Goal: Task Accomplishment & Management: Manage account settings

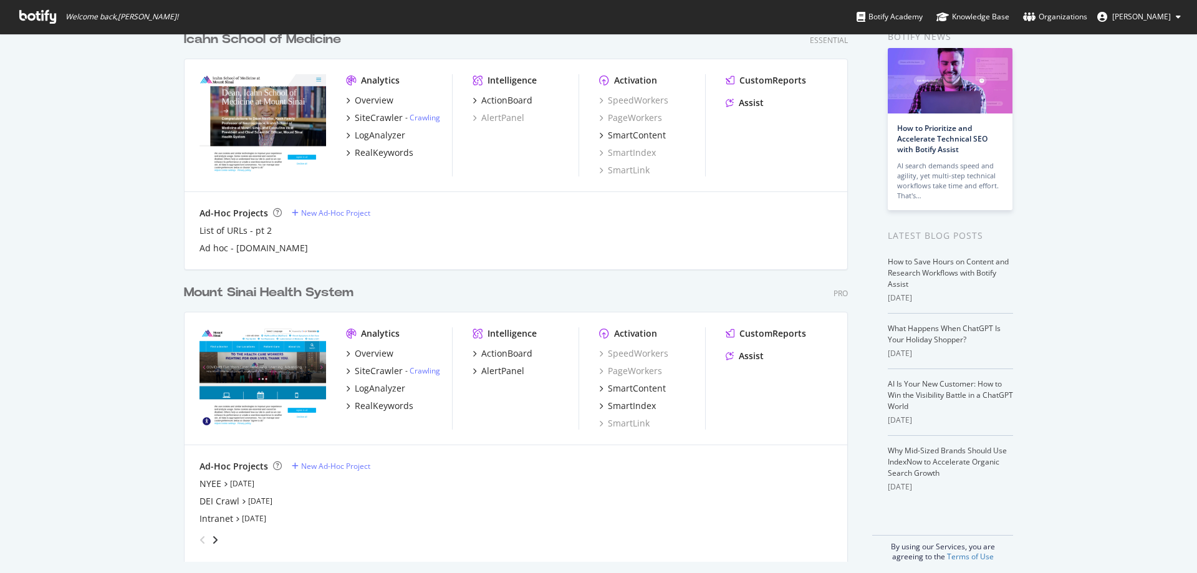
scroll to position [72, 0]
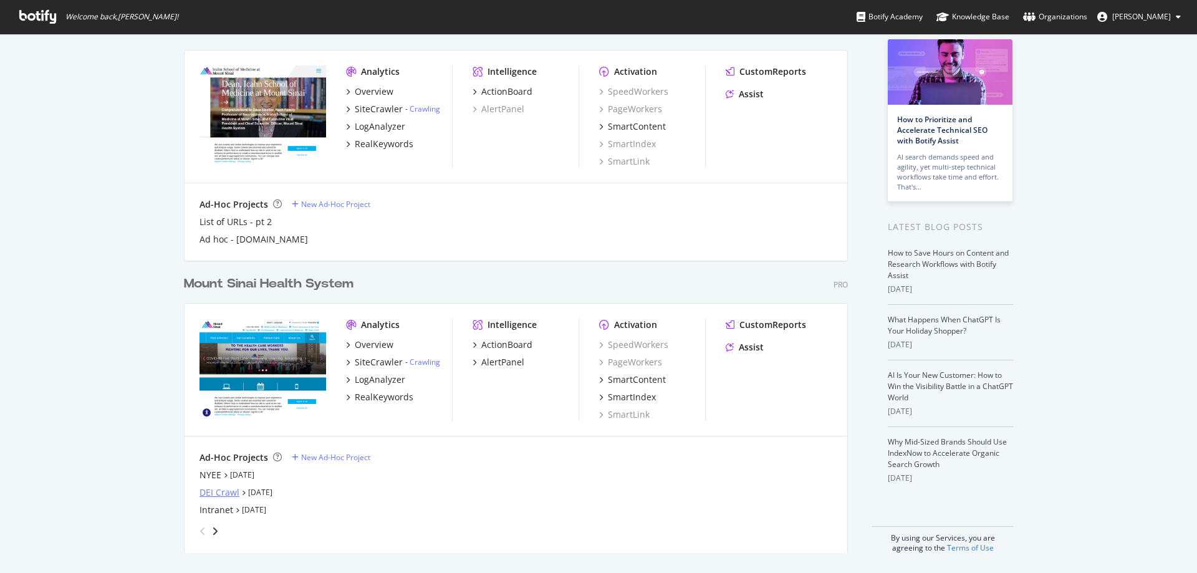
click at [213, 493] on div "DEI Crawl" at bounding box center [220, 492] width 40 height 12
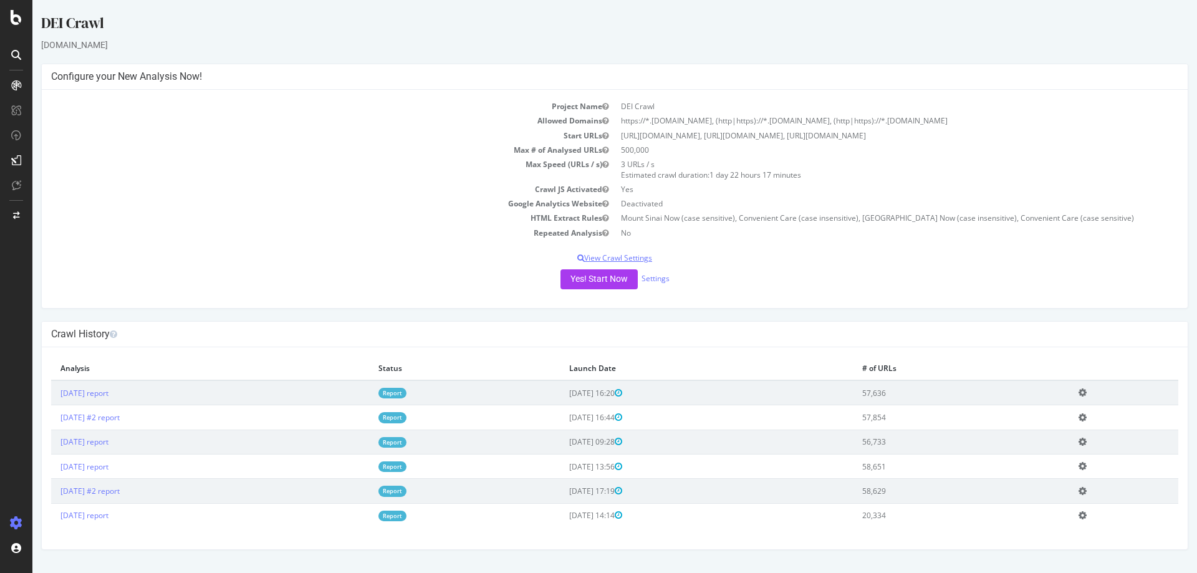
click at [642, 259] on p "View Crawl Settings" at bounding box center [615, 258] width 1128 height 11
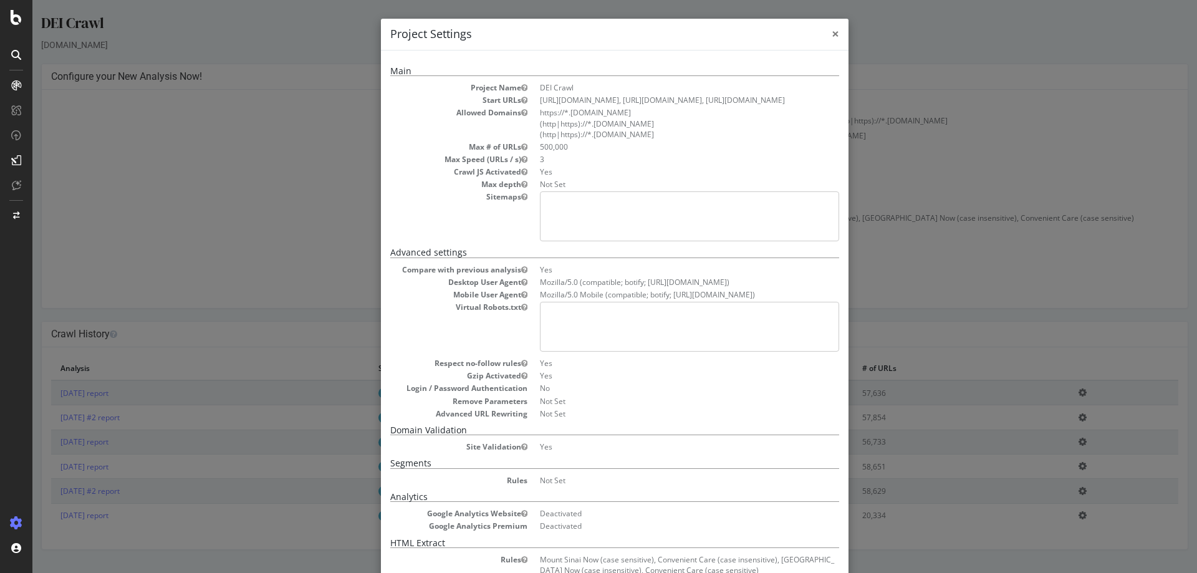
click at [834, 36] on span "×" at bounding box center [835, 33] width 7 height 17
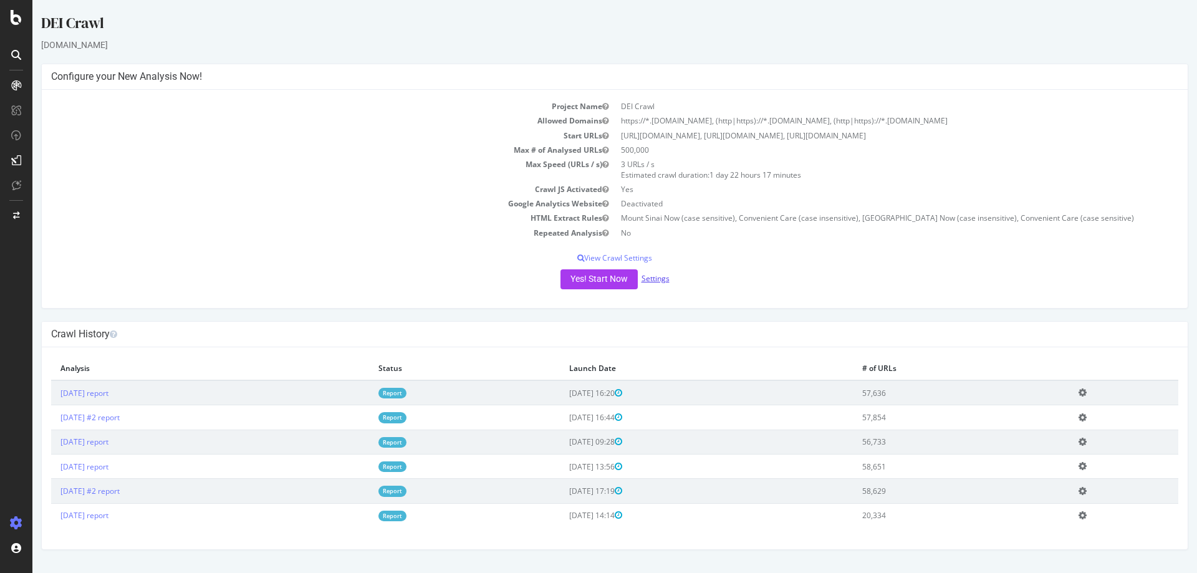
click at [647, 279] on link "Settings" at bounding box center [656, 278] width 28 height 11
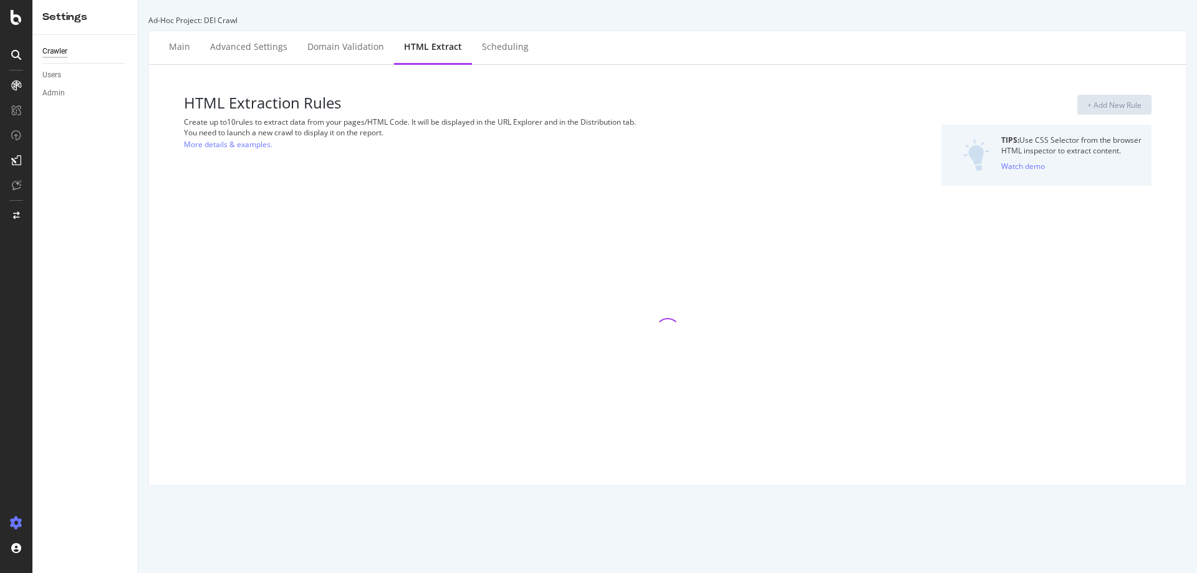
select select "count"
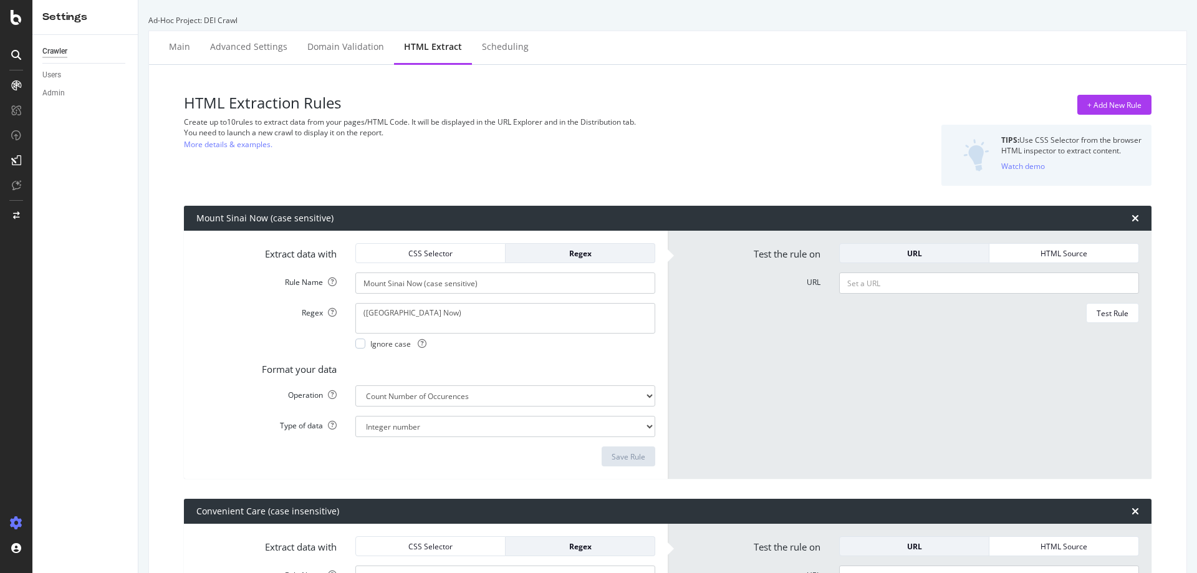
click at [738, 51] on div "Main Advanced Settings Domain Validation HTML Extract Scheduling" at bounding box center [668, 48] width 1038 height 34
click at [11, 18] on icon at bounding box center [16, 17] width 11 height 15
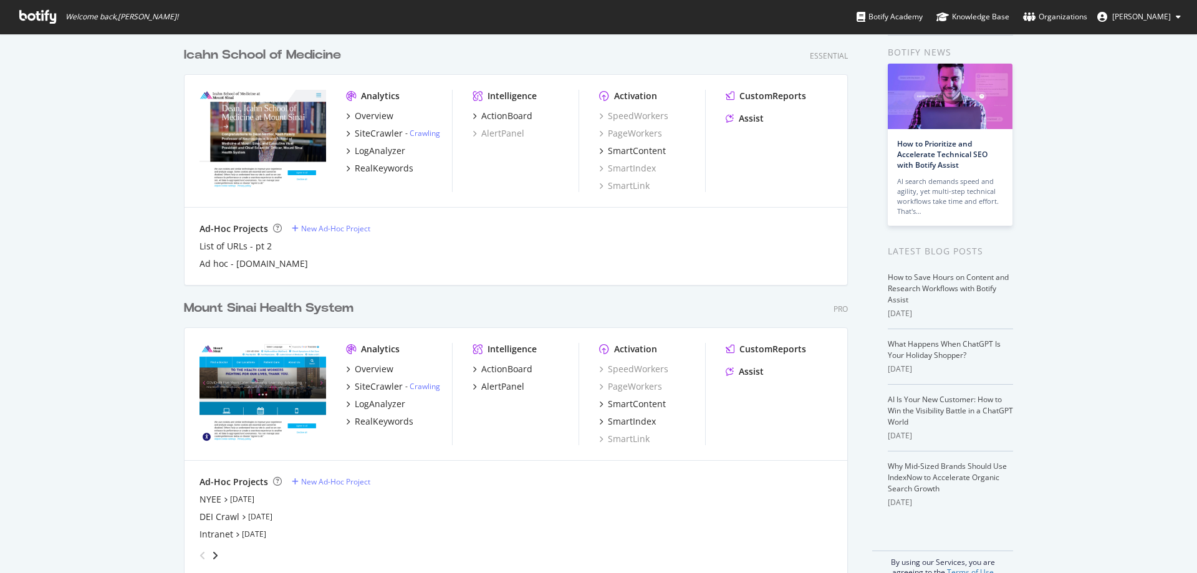
scroll to position [72, 0]
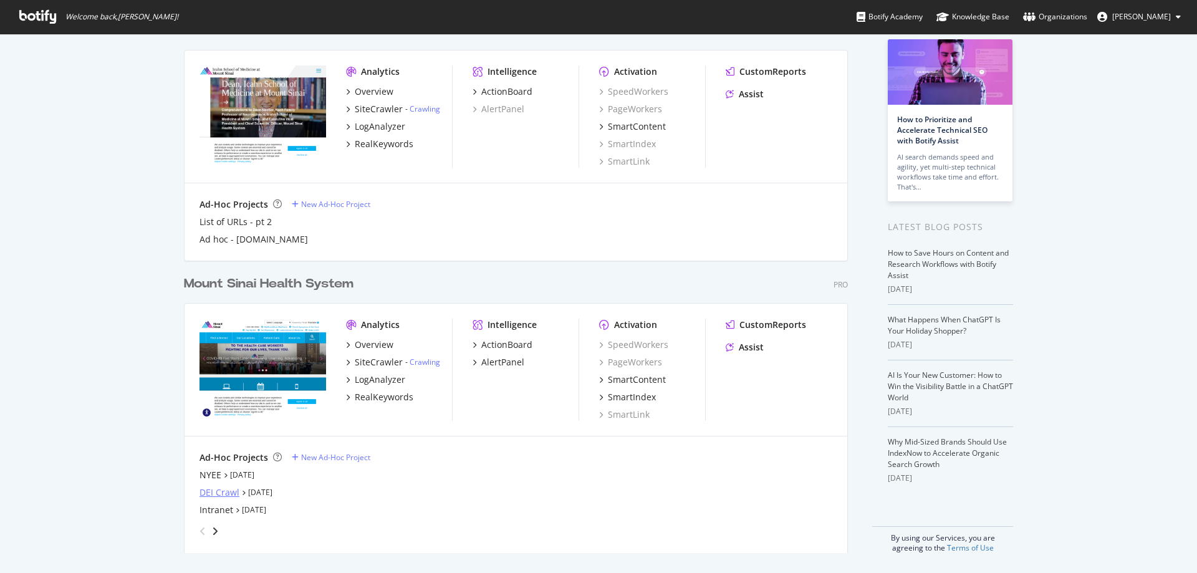
click at [217, 495] on div "DEI Crawl" at bounding box center [220, 492] width 40 height 12
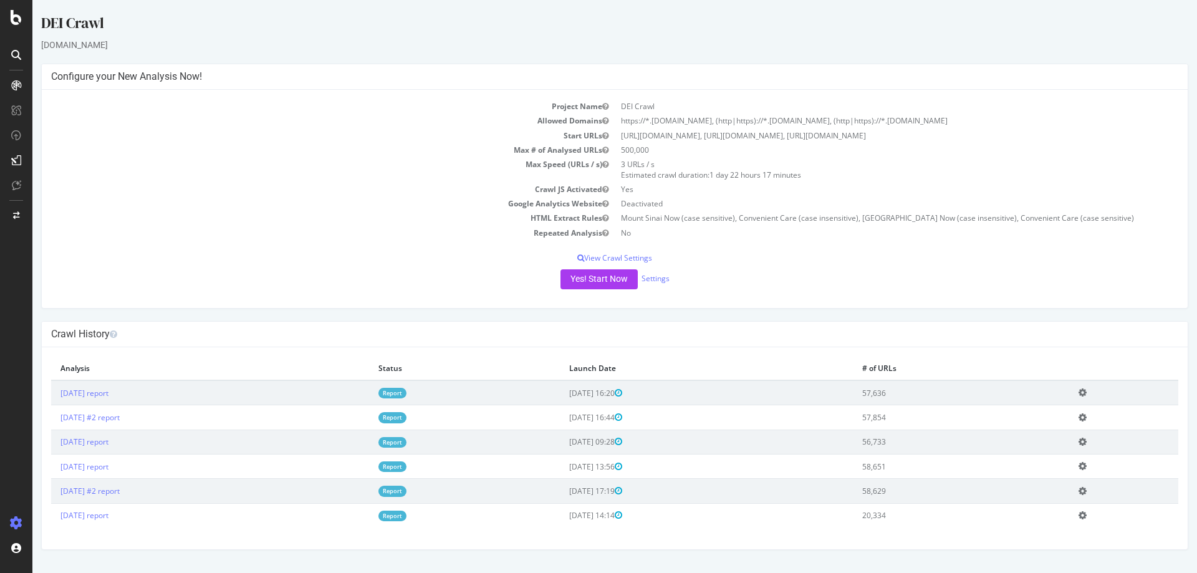
click at [16, 83] on icon at bounding box center [16, 85] width 10 height 10
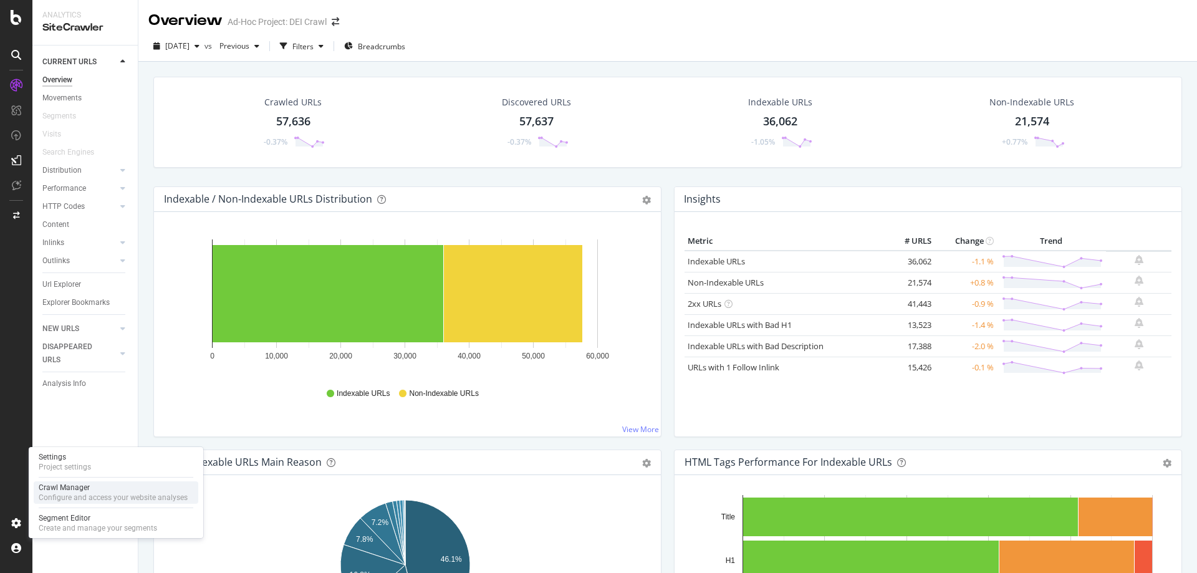
click at [113, 496] on div "Configure and access your website analyses" at bounding box center [113, 498] width 149 height 10
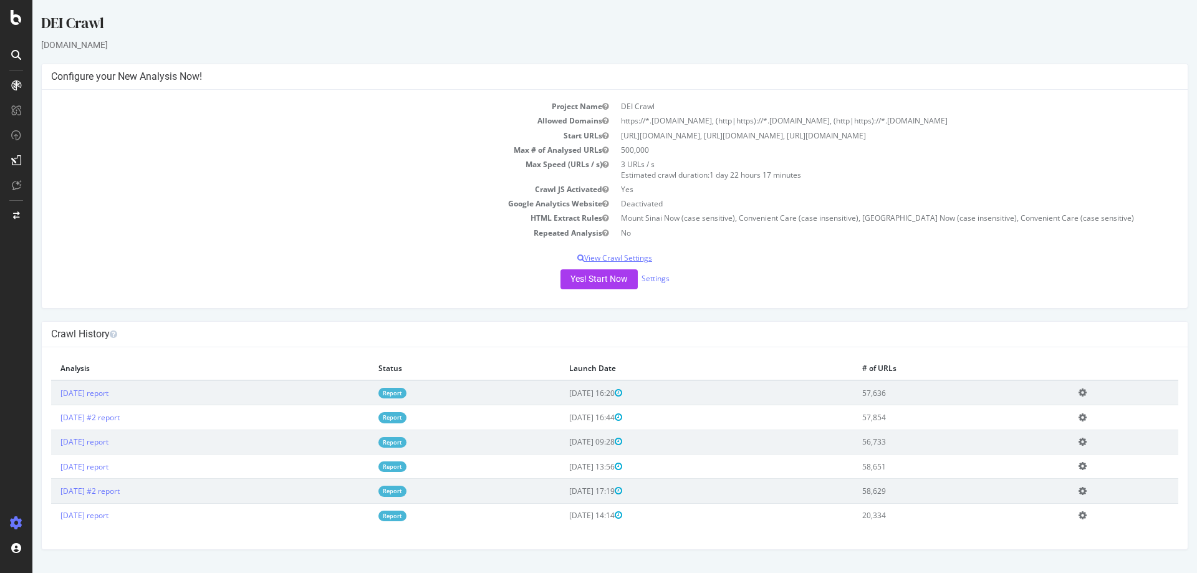
click at [607, 259] on p "View Crawl Settings" at bounding box center [615, 258] width 1128 height 11
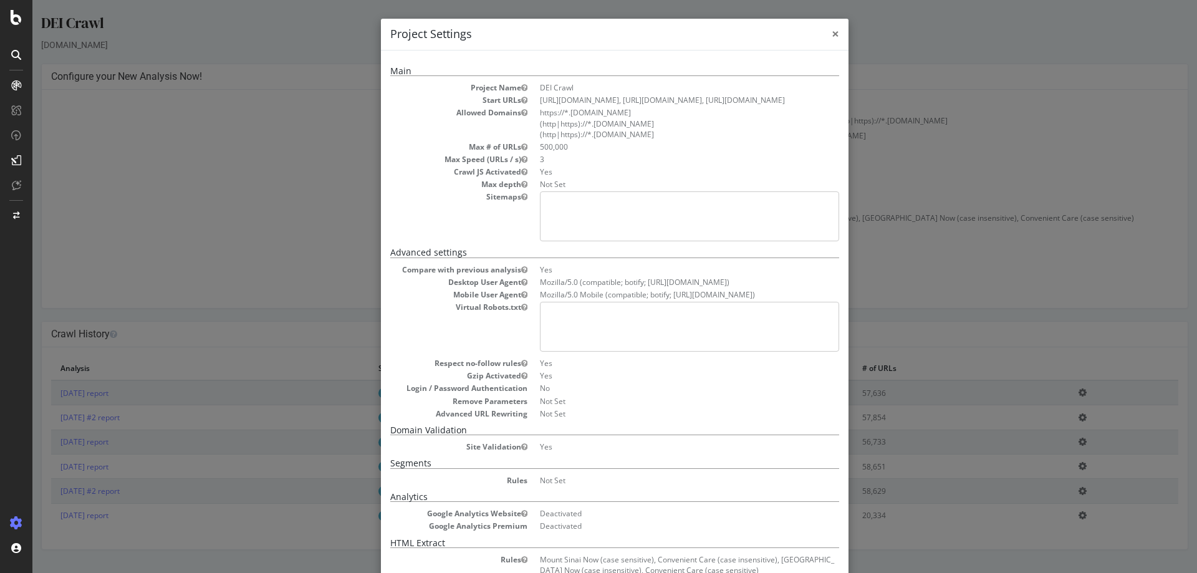
click at [833, 37] on span "×" at bounding box center [835, 33] width 7 height 17
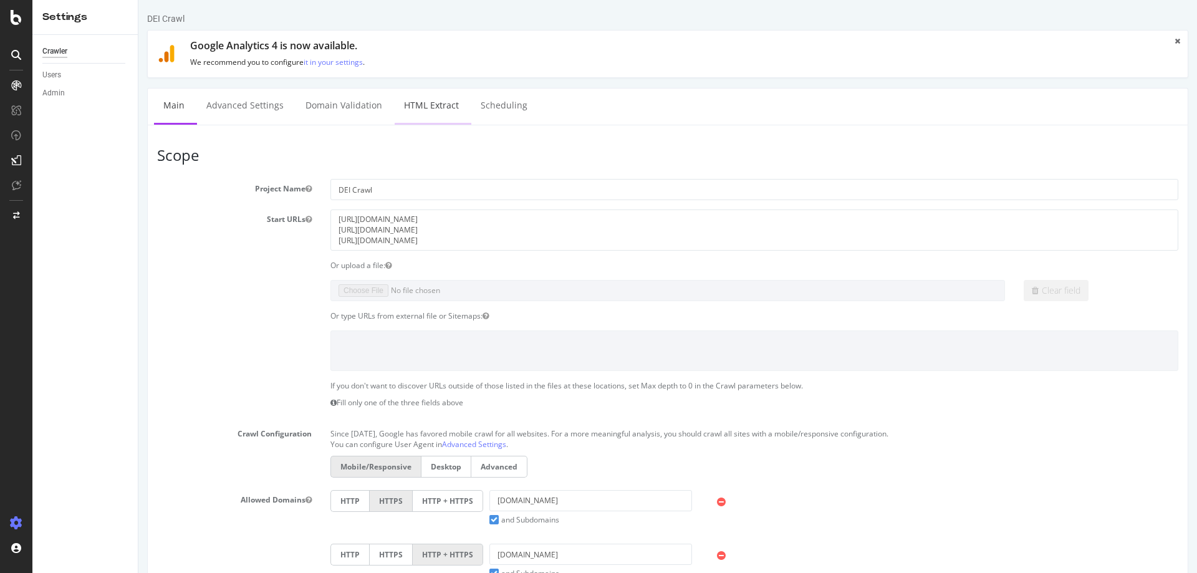
click at [430, 109] on link "HTML Extract" at bounding box center [432, 106] width 74 height 34
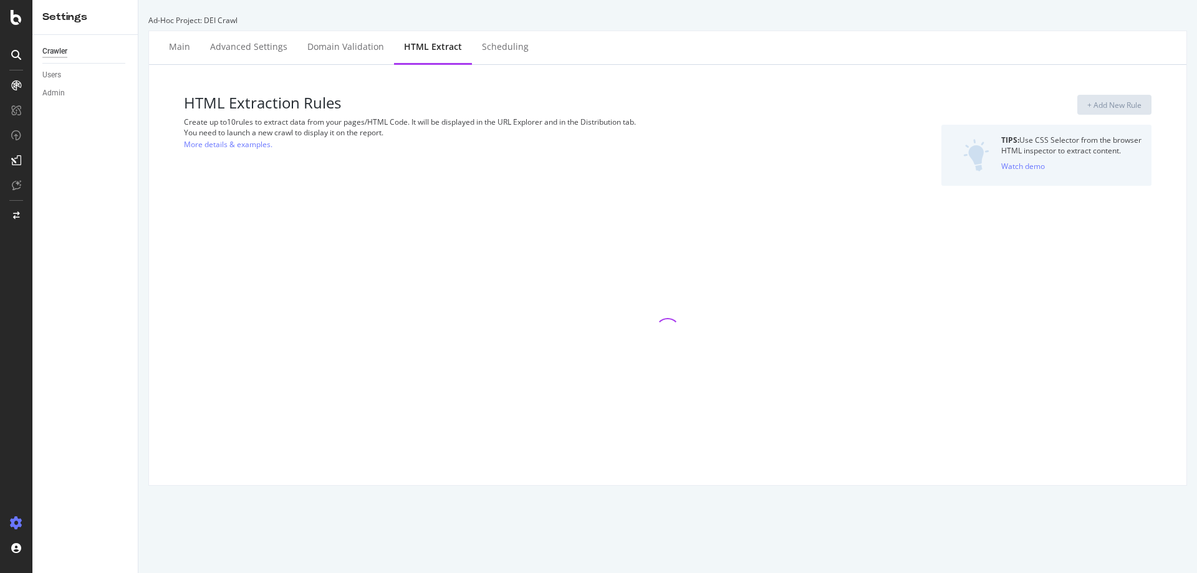
select select "count"
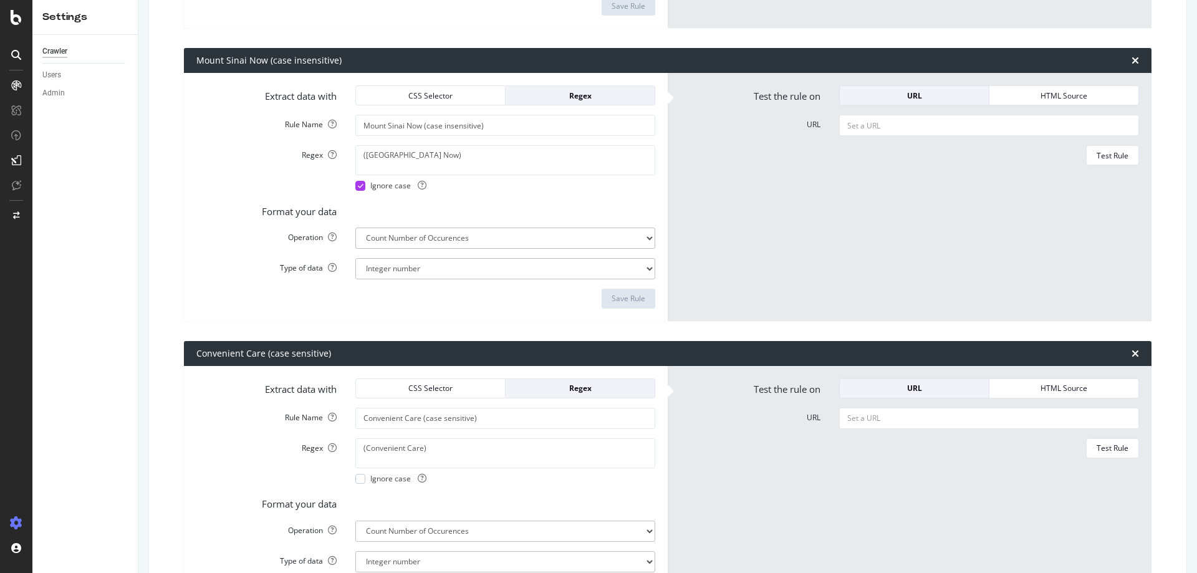
scroll to position [871, 0]
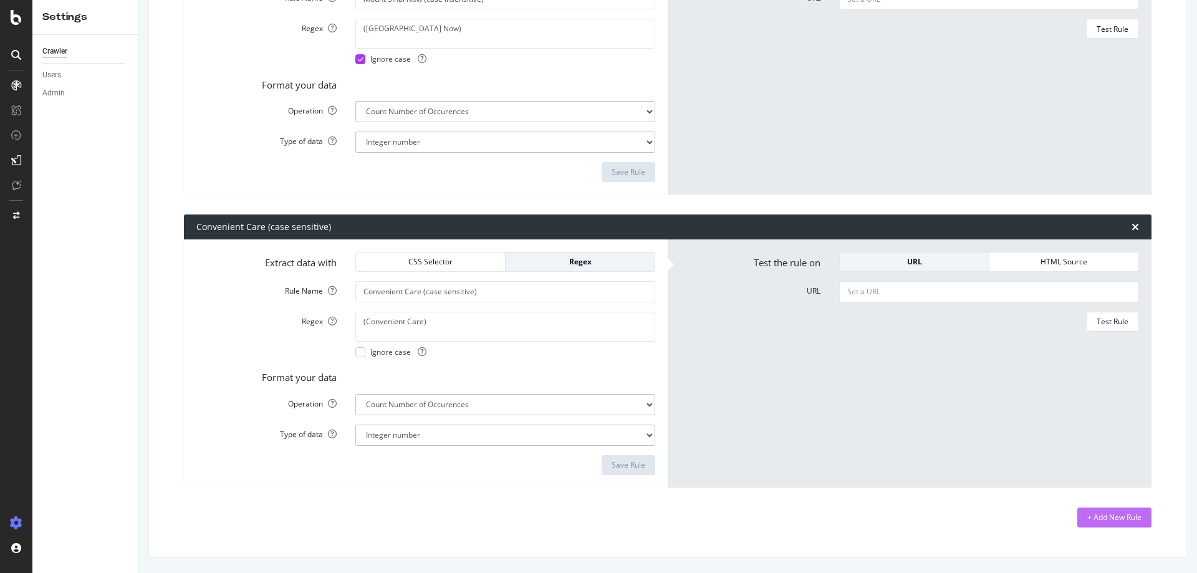
click at [1092, 522] on div "+ Add New Rule" at bounding box center [1115, 517] width 54 height 11
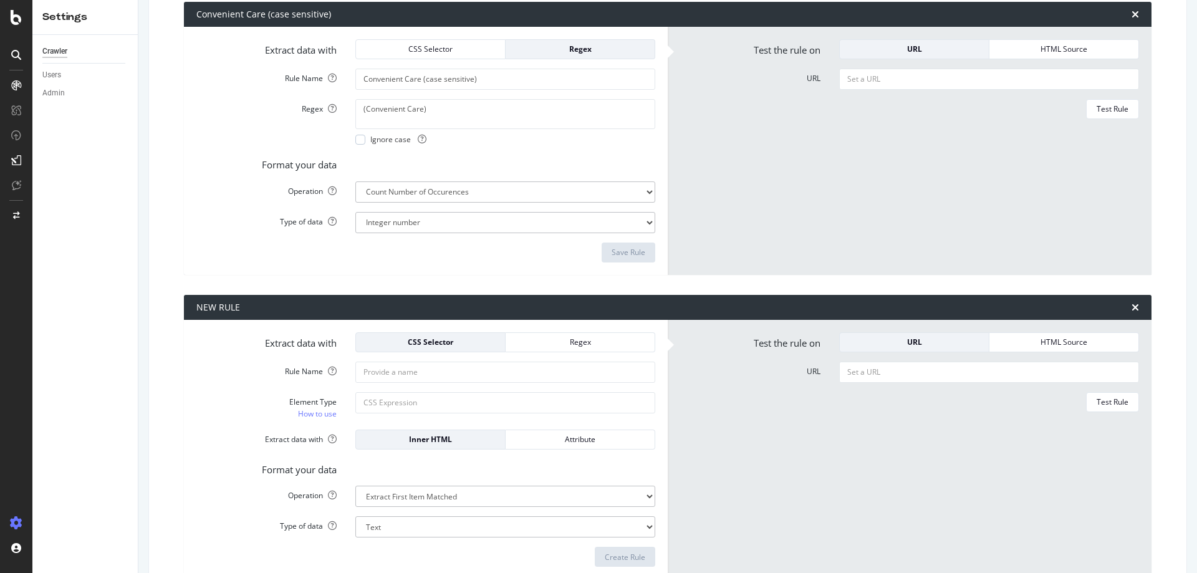
scroll to position [1149, 0]
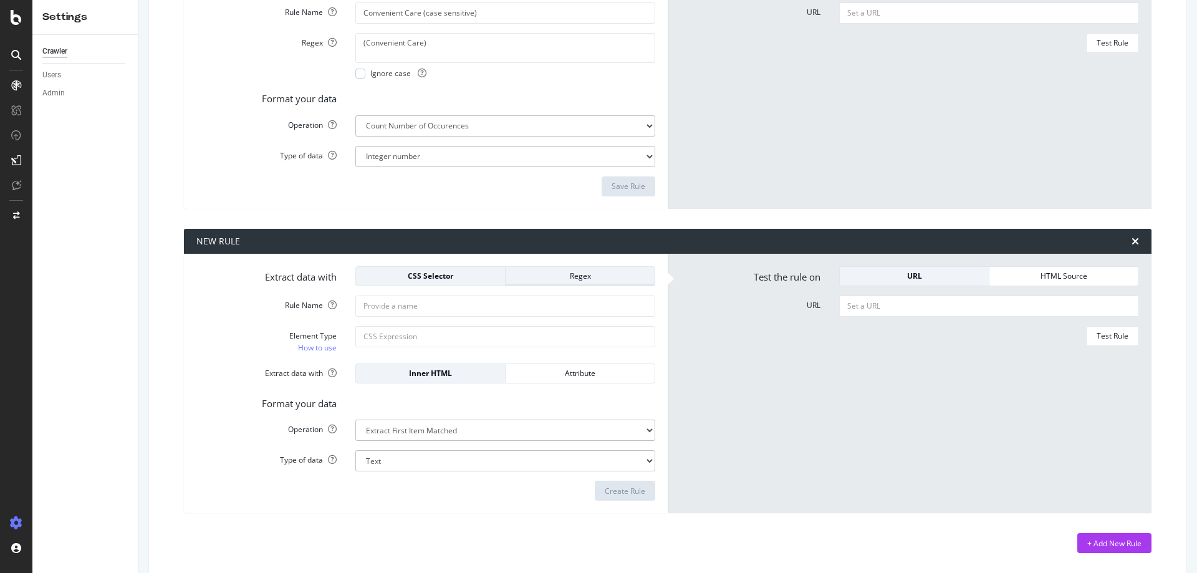
click at [611, 279] on div "Regex" at bounding box center [580, 276] width 129 height 11
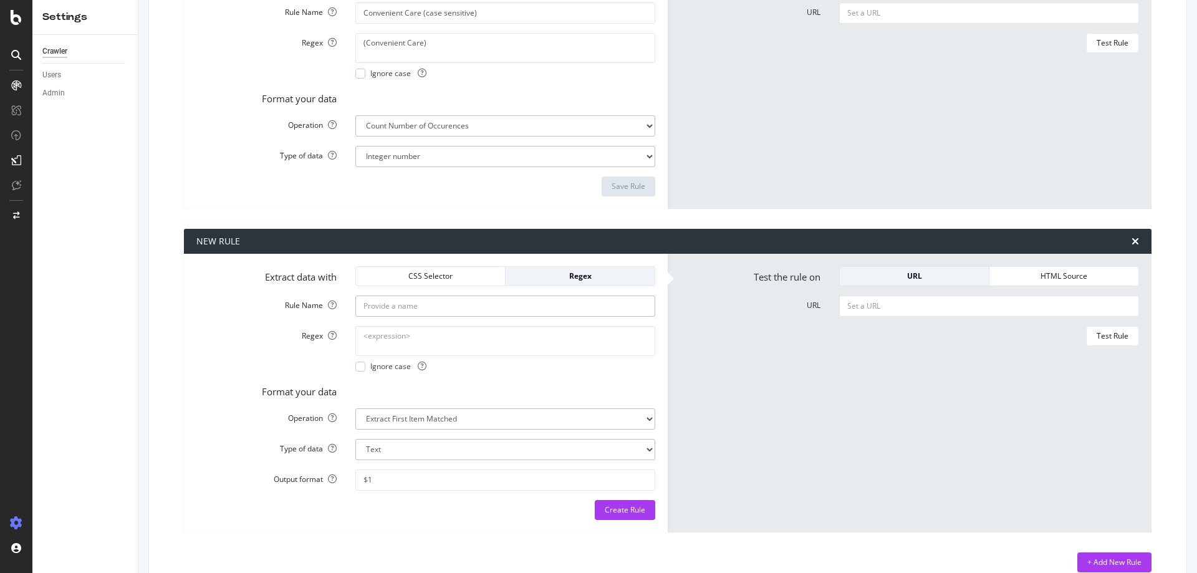
drag, startPoint x: 543, startPoint y: 304, endPoint x: 554, endPoint y: 301, distance: 11.7
click at [543, 304] on input "Rule Name" at bounding box center [506, 306] width 300 height 21
type input "Convenient Care (case sensitive)"
click at [390, 335] on textarea "Regex" at bounding box center [506, 341] width 300 height 30
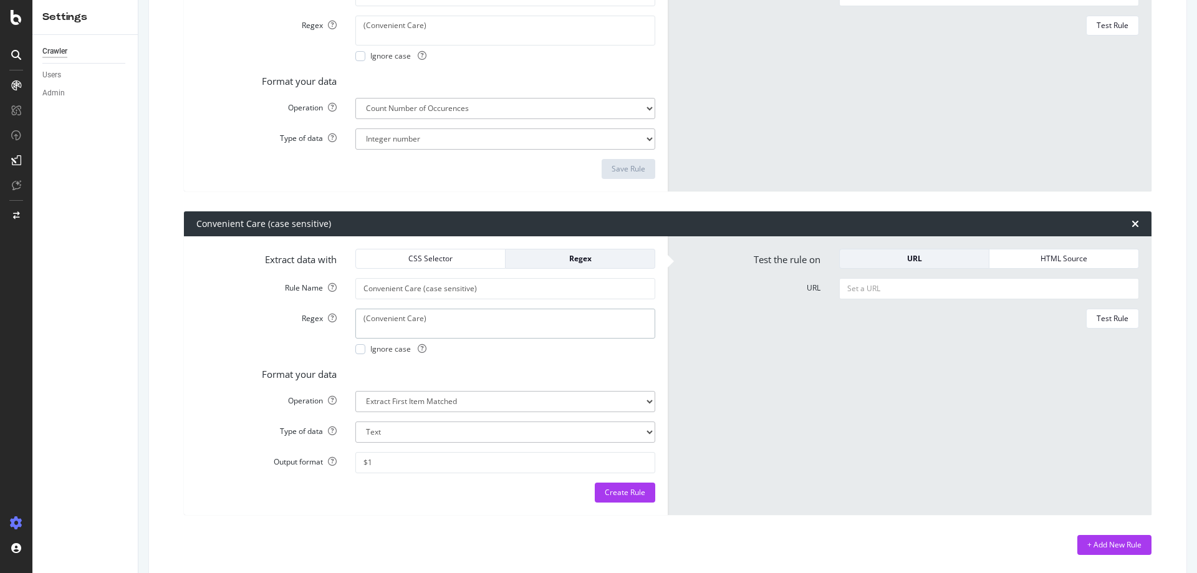
scroll to position [1194, 0]
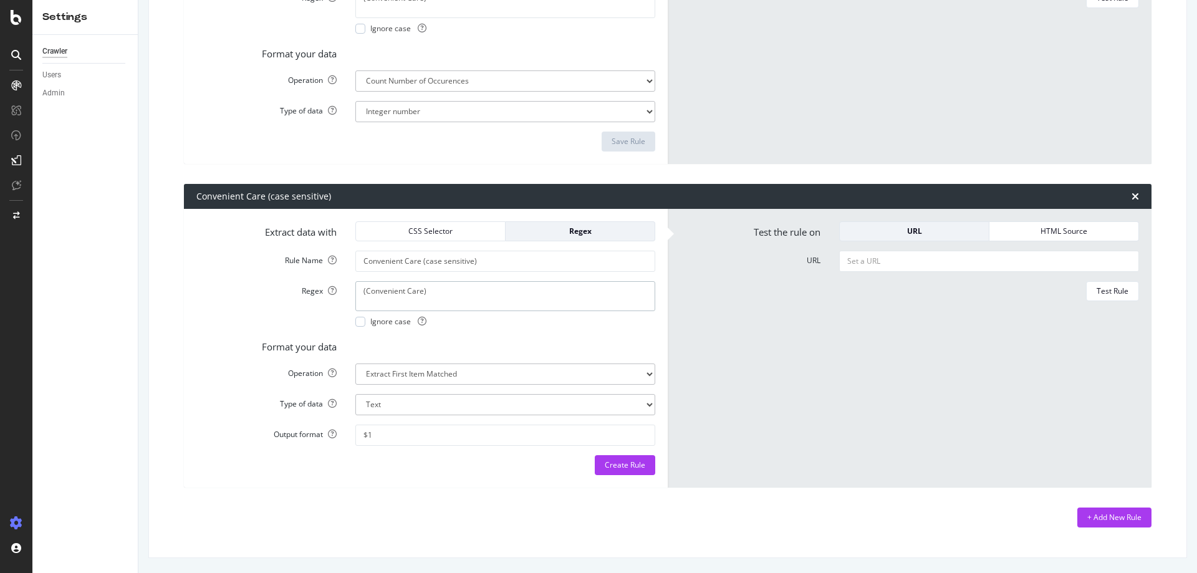
type textarea "(Convenient Care)"
click at [448, 374] on select "Extract First Item Matched Extract First 3 Items Matched Count Number of Occure…" at bounding box center [506, 374] width 300 height 21
select select "count"
click at [356, 385] on select "Extract First Item Matched Extract First 3 Items Matched Count Number of Occure…" at bounding box center [506, 374] width 300 height 21
select select "i"
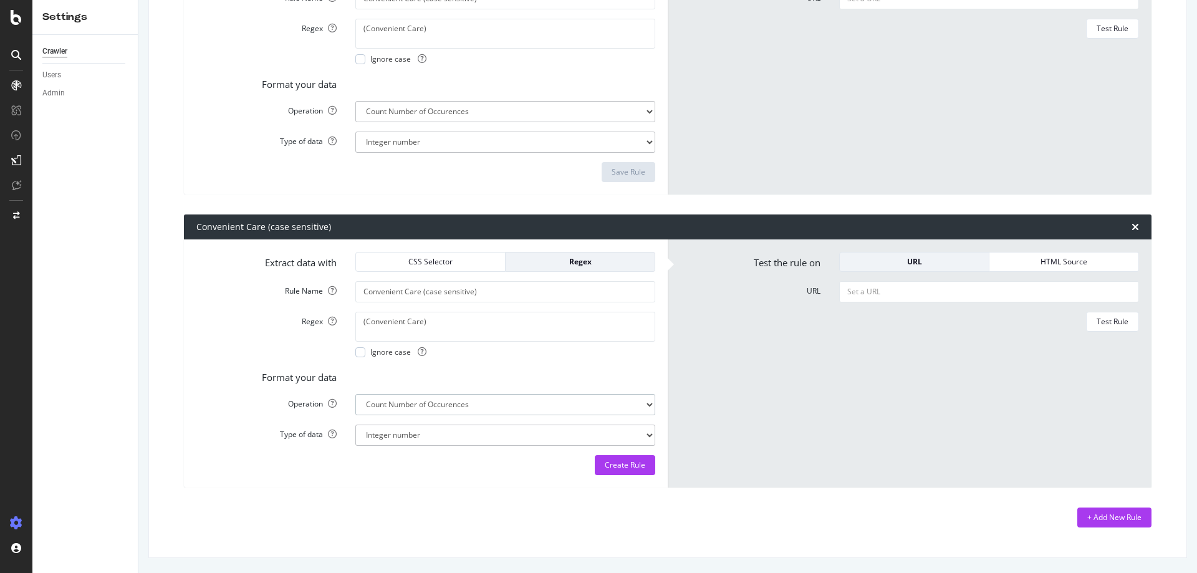
scroll to position [1164, 0]
click at [450, 438] on select "Integer number" at bounding box center [506, 435] width 300 height 21
drag, startPoint x: 877, startPoint y: 296, endPoint x: 916, endPoint y: 302, distance: 39.2
click at [883, 296] on input "URL" at bounding box center [989, 291] width 300 height 21
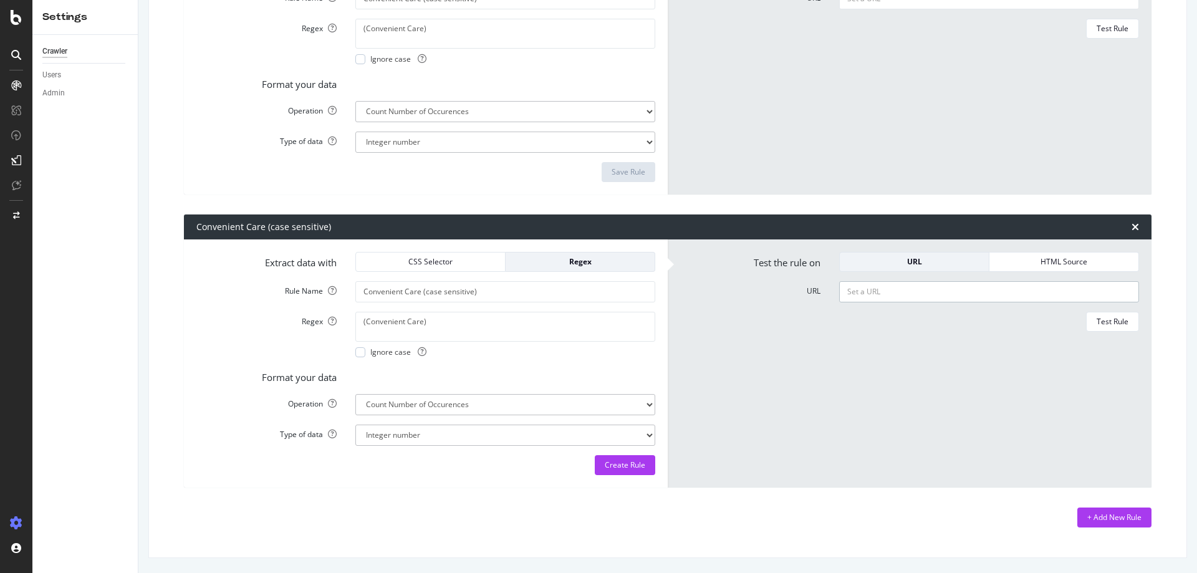
paste input "[URL][DOMAIN_NAME]"
type input "[URL][DOMAIN_NAME]"
click at [1100, 320] on div "Test Rule" at bounding box center [1113, 321] width 32 height 11
click at [1132, 228] on icon "times" at bounding box center [1135, 227] width 7 height 10
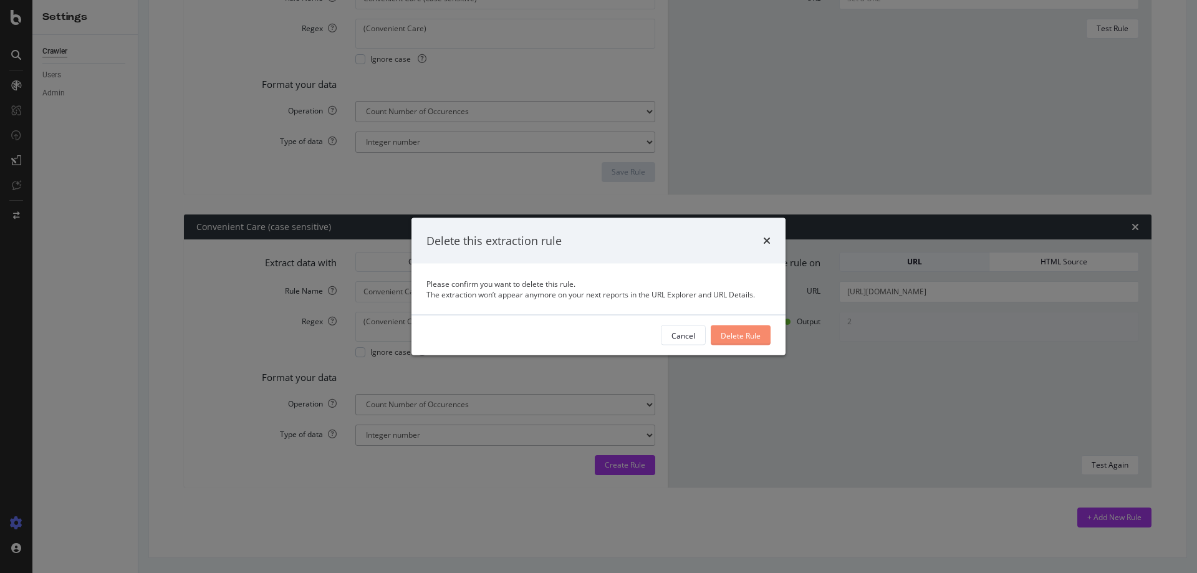
click at [747, 336] on div "Delete Rule" at bounding box center [741, 335] width 40 height 11
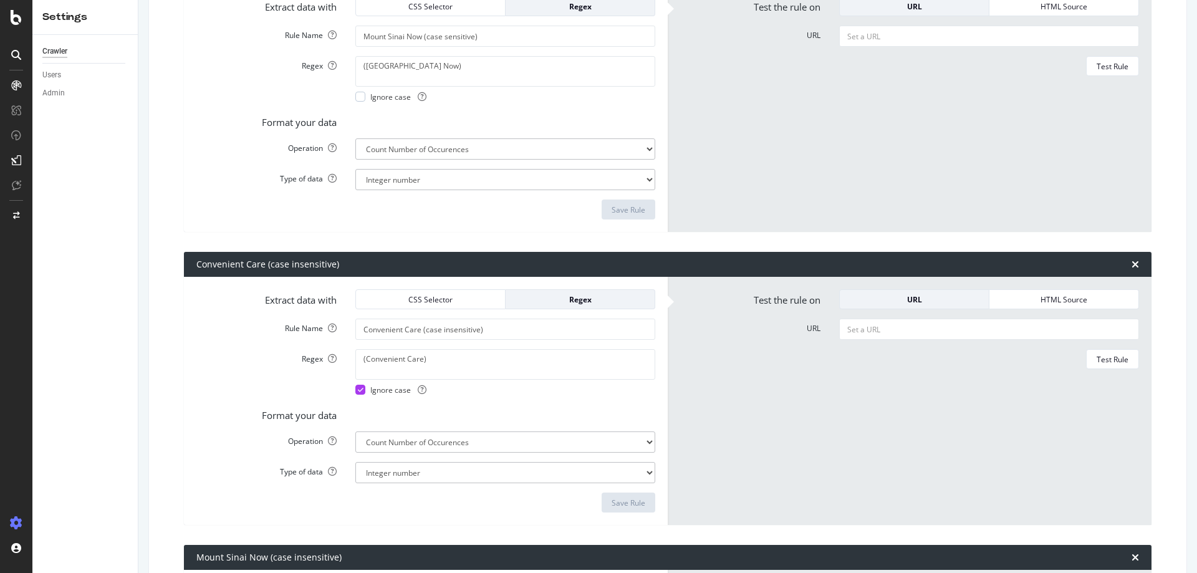
scroll to position [0, 0]
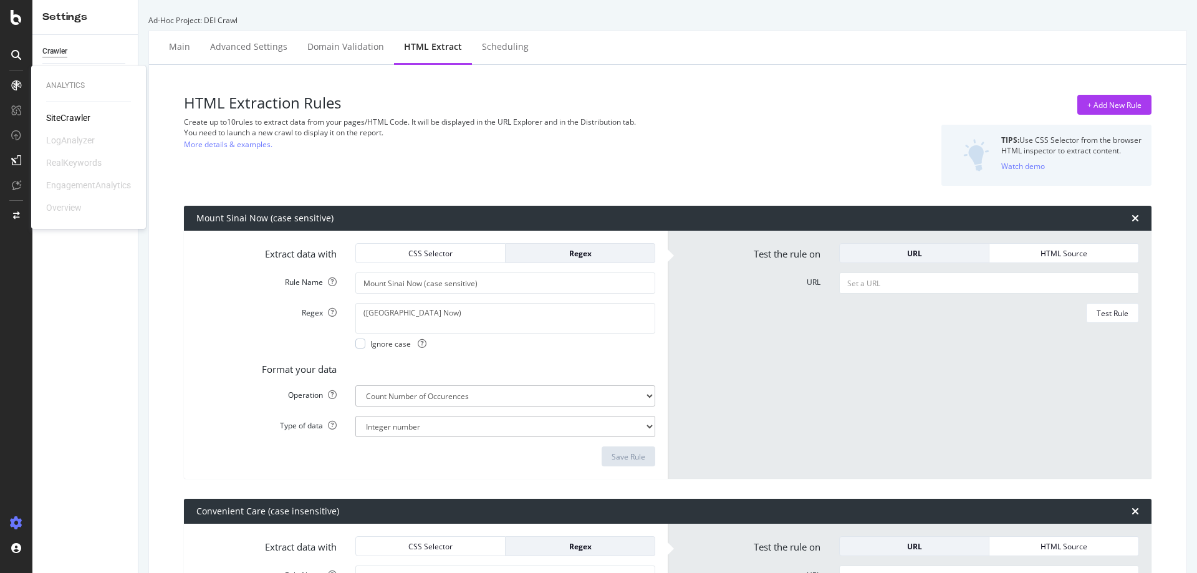
click at [80, 117] on div "SiteCrawler" at bounding box center [68, 118] width 44 height 12
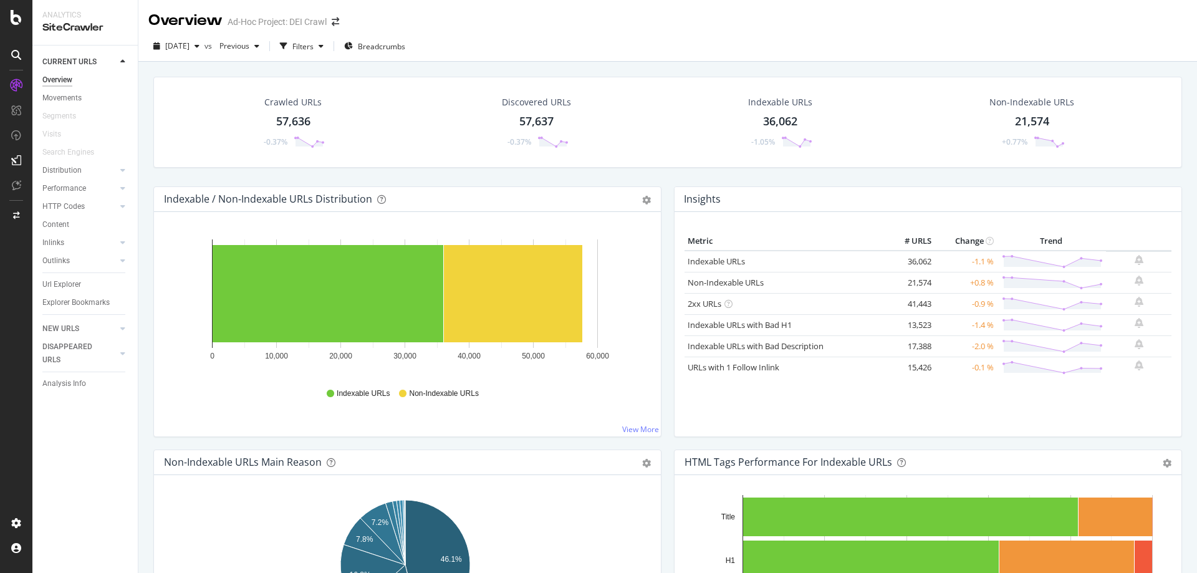
drag, startPoint x: 64, startPoint y: 283, endPoint x: 220, endPoint y: 328, distance: 162.3
click at [64, 283] on div "Url Explorer" at bounding box center [61, 284] width 39 height 13
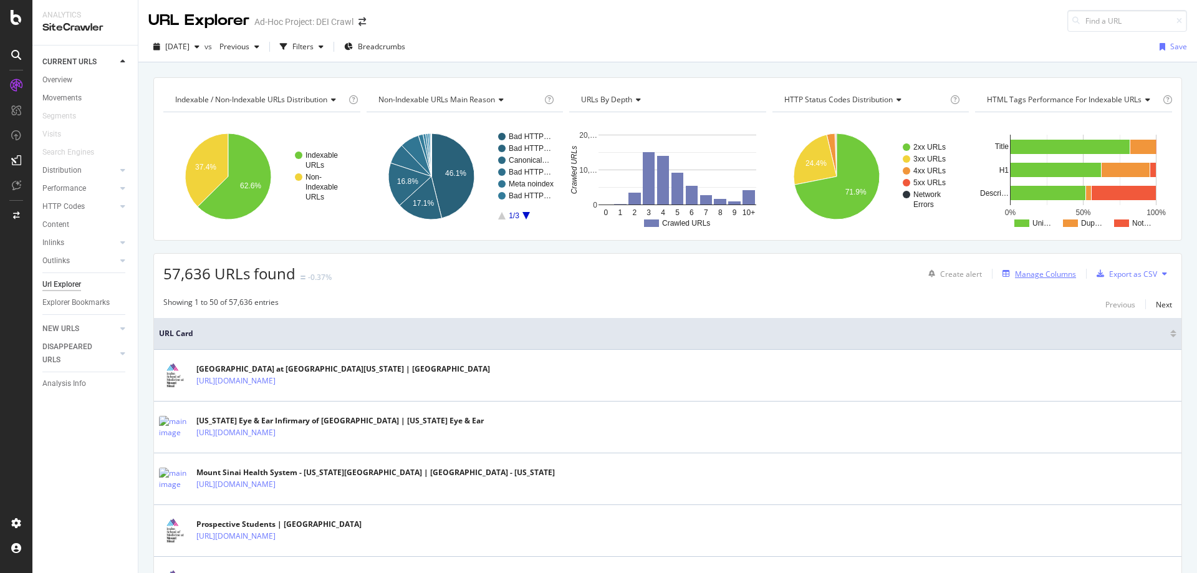
click at [1037, 277] on div "Manage Columns" at bounding box center [1045, 274] width 61 height 11
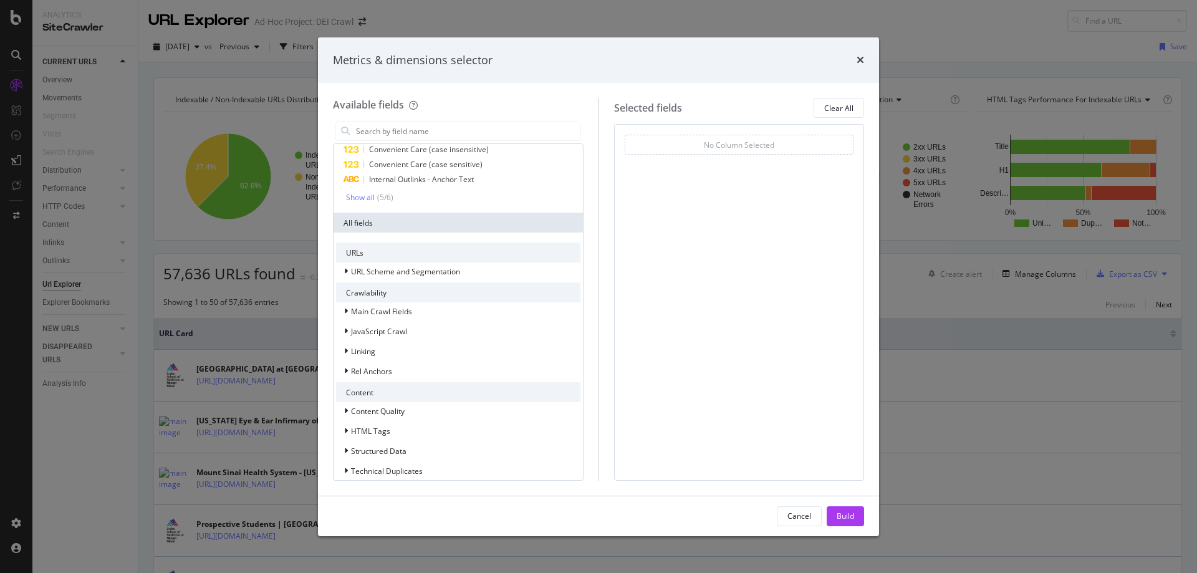
scroll to position [91, 0]
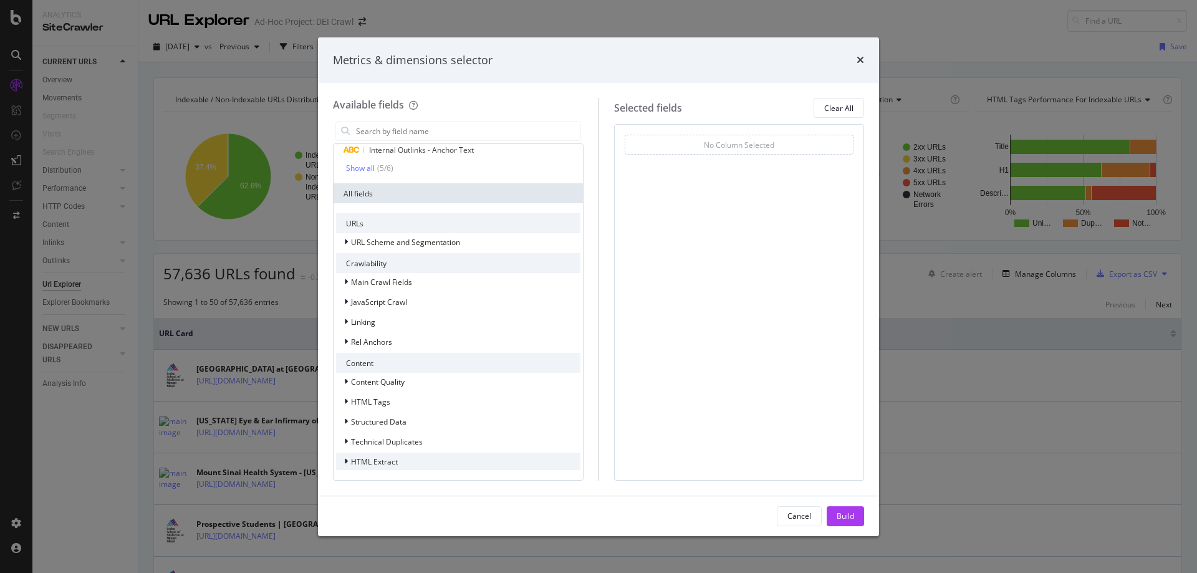
click at [388, 465] on span "HTML Extract" at bounding box center [374, 462] width 47 height 11
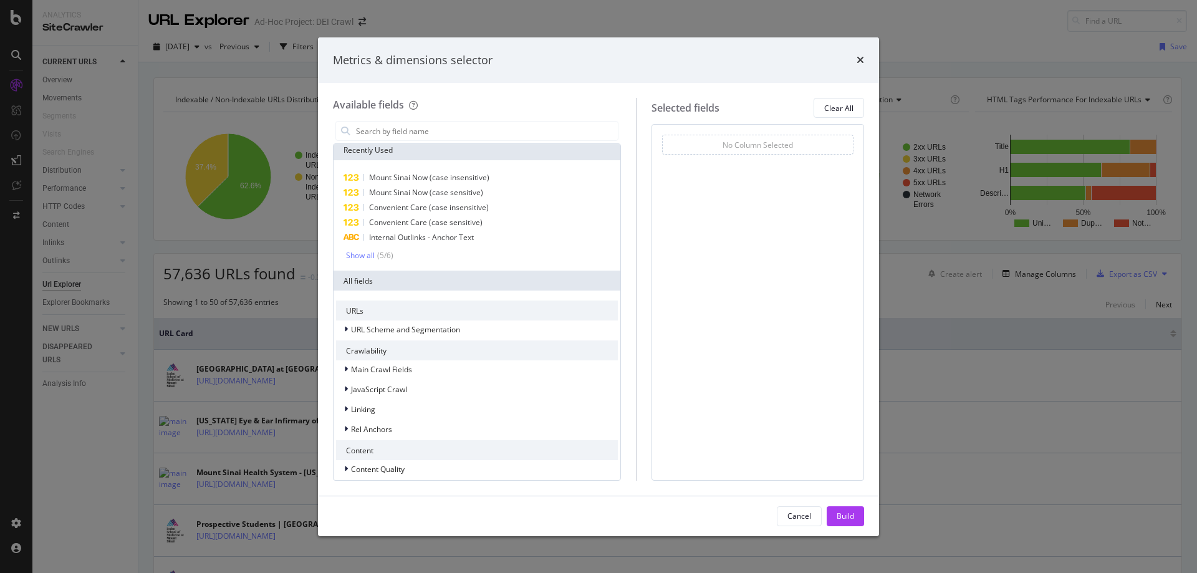
scroll to position [0, 0]
click at [438, 185] on span "Mount Sinai Now (case insensitive)" at bounding box center [429, 181] width 120 height 11
click at [439, 193] on span "Mount Sinai Now (case sensitive)" at bounding box center [426, 196] width 114 height 11
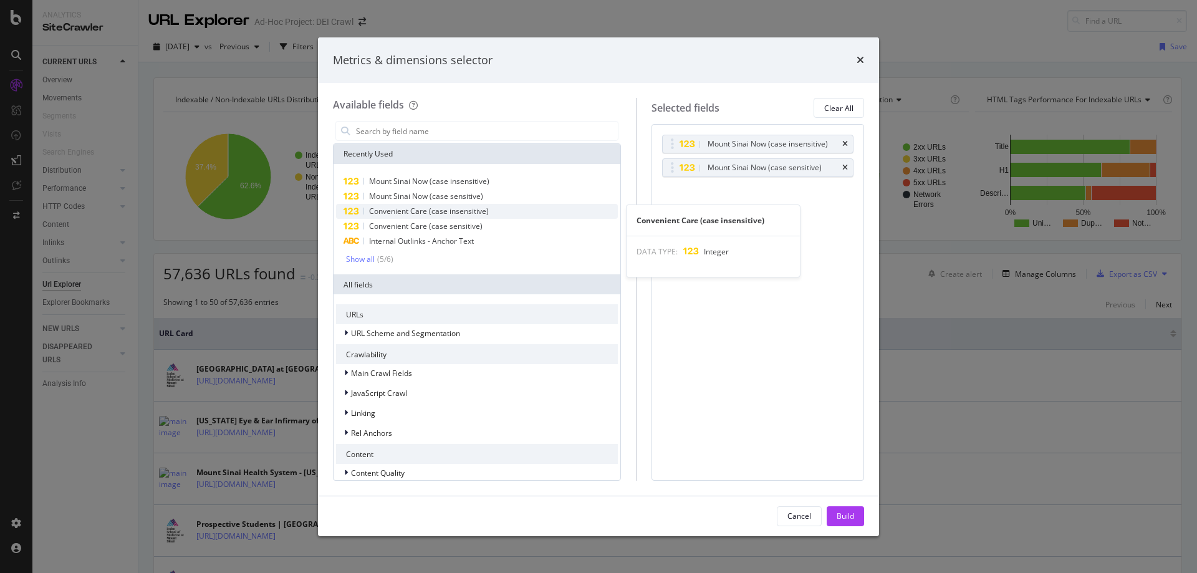
click at [444, 212] on span "Convenient Care (case insensitive)" at bounding box center [429, 211] width 120 height 11
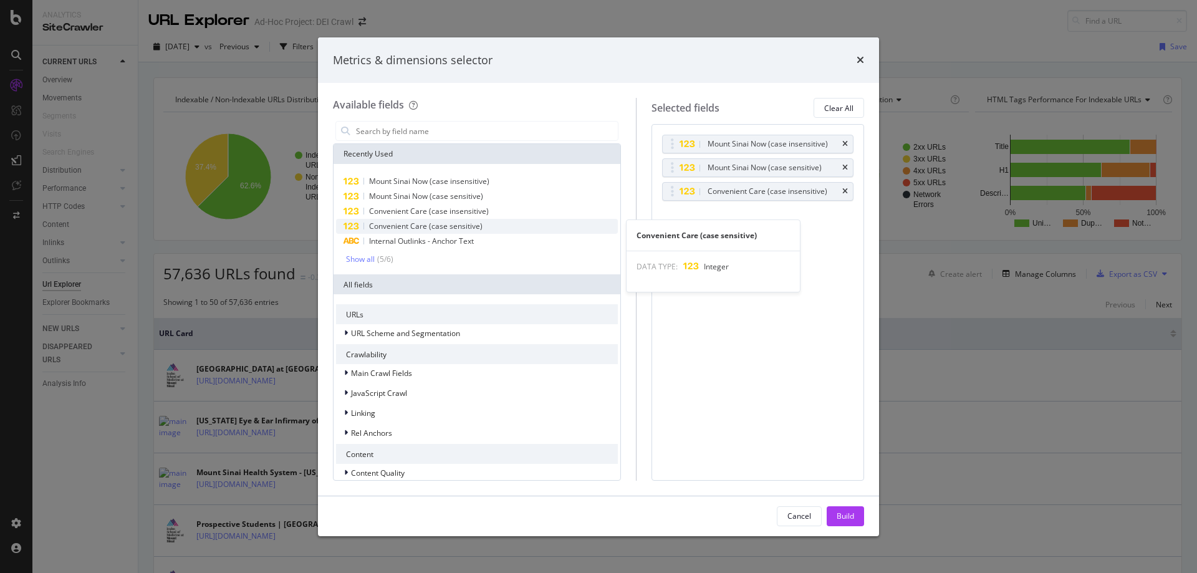
click at [447, 223] on span "Convenient Care (case sensitive)" at bounding box center [426, 226] width 114 height 11
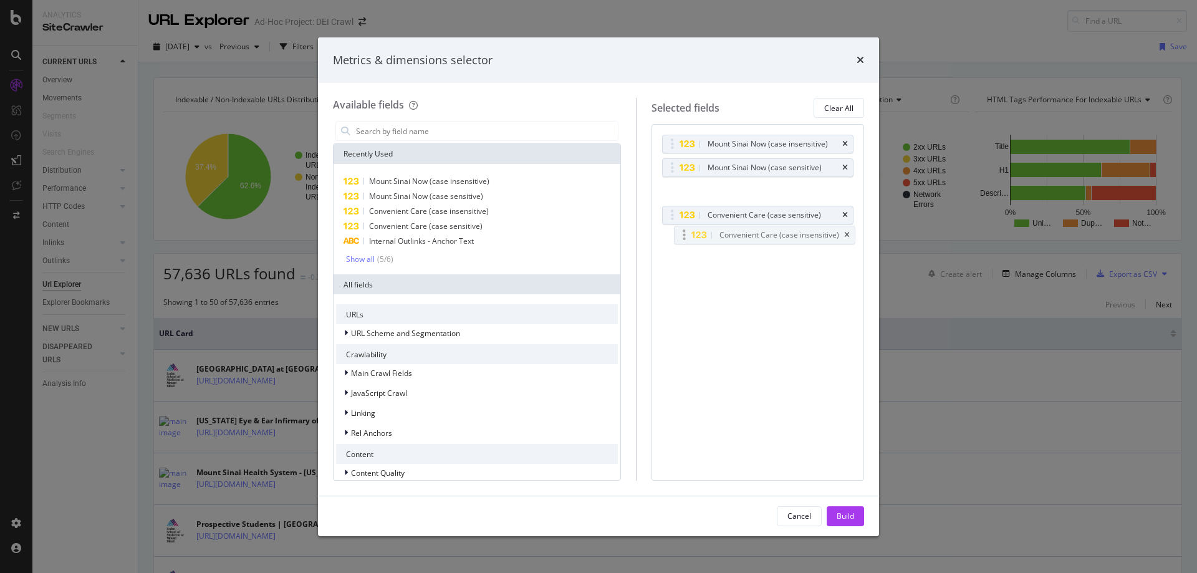
drag, startPoint x: 680, startPoint y: 195, endPoint x: 680, endPoint y: 236, distance: 40.5
click at [680, 236] on body "Analytics SiteCrawler CURRENT URLS Overview Movements Segments Visits Search En…" at bounding box center [598, 286] width 1197 height 573
drag, startPoint x: 678, startPoint y: 205, endPoint x: 678, endPoint y: 196, distance: 9.4
click at [678, 196] on body "Analytics SiteCrawler CURRENT URLS Overview Movements Segments Visits Search En…" at bounding box center [598, 286] width 1197 height 573
click at [845, 517] on div "Build" at bounding box center [845, 516] width 17 height 11
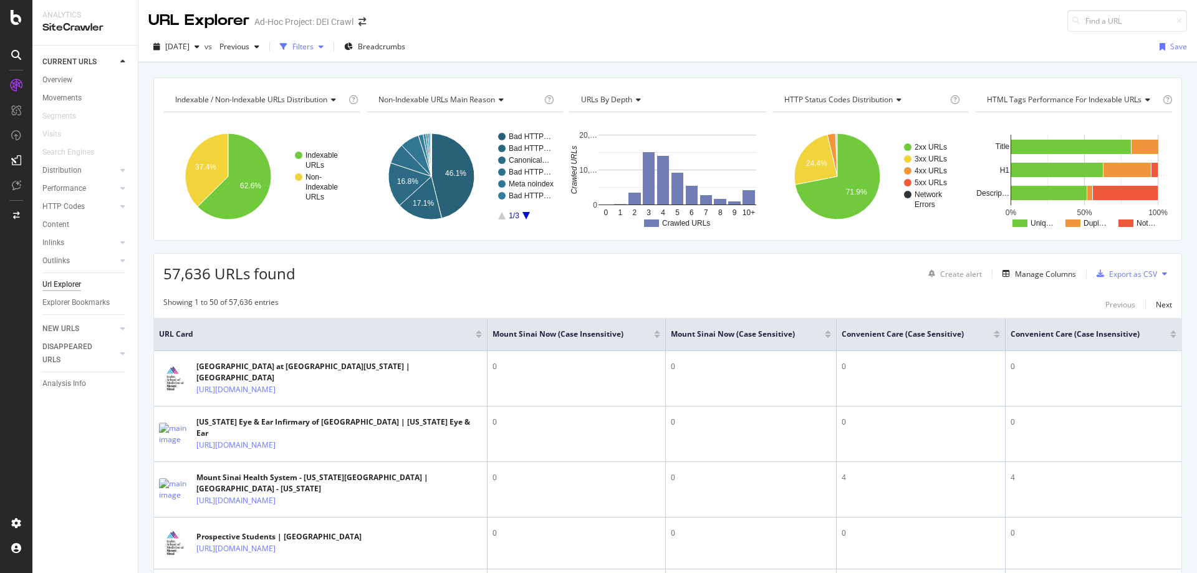
click at [314, 47] on div "Filters" at bounding box center [303, 46] width 21 height 11
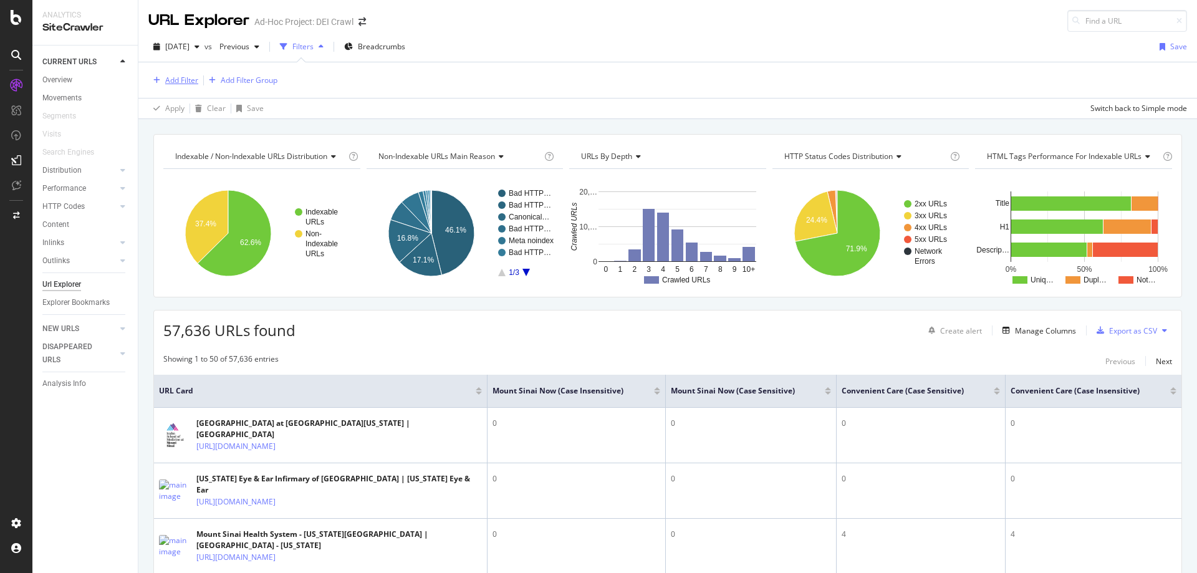
click at [165, 83] on div "Add Filter" at bounding box center [181, 80] width 33 height 11
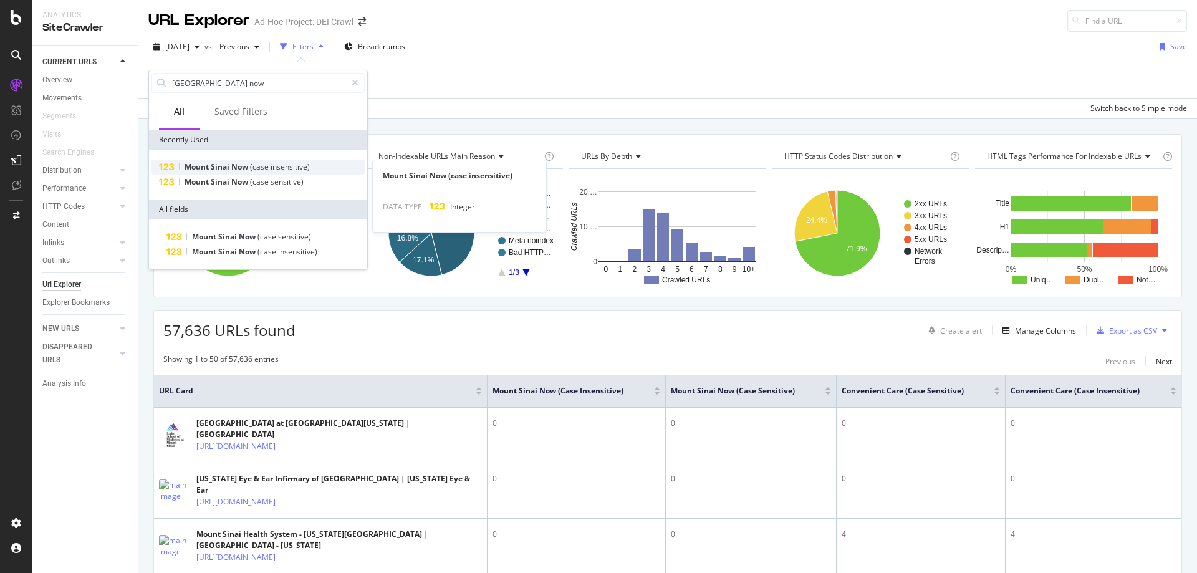
type input "[GEOGRAPHIC_DATA] now"
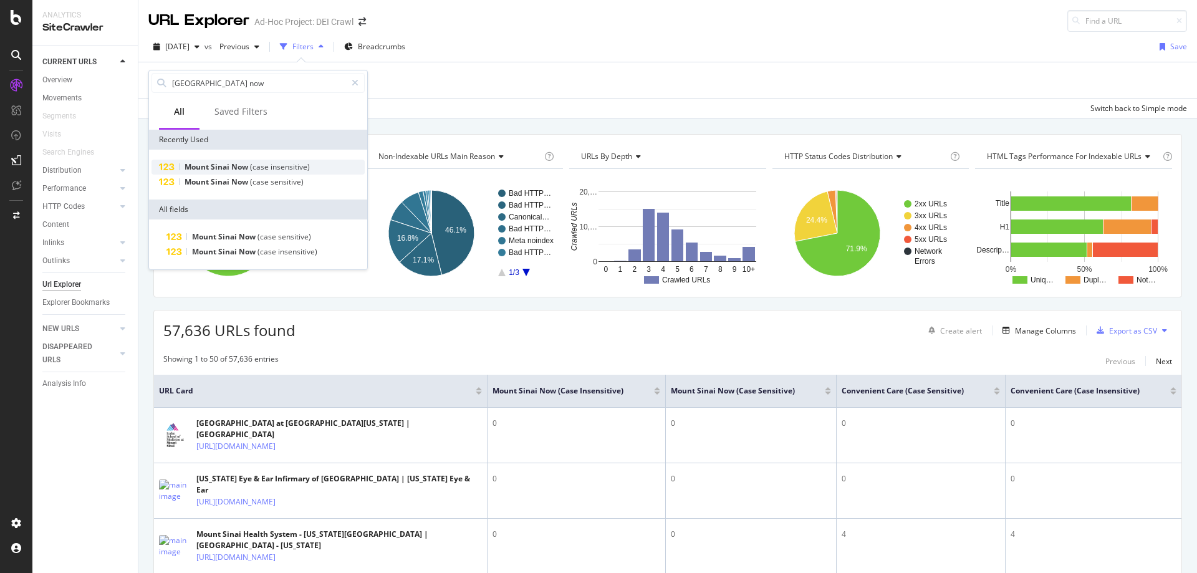
click at [202, 172] on span "Mount" at bounding box center [198, 167] width 26 height 11
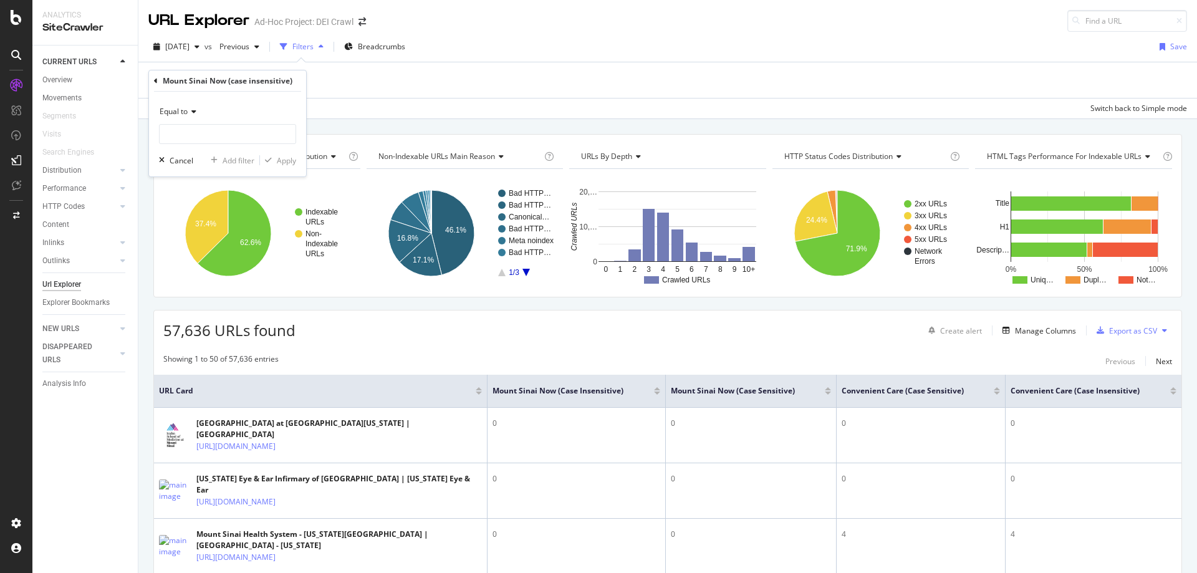
click at [186, 112] on span "Equal to" at bounding box center [174, 111] width 28 height 11
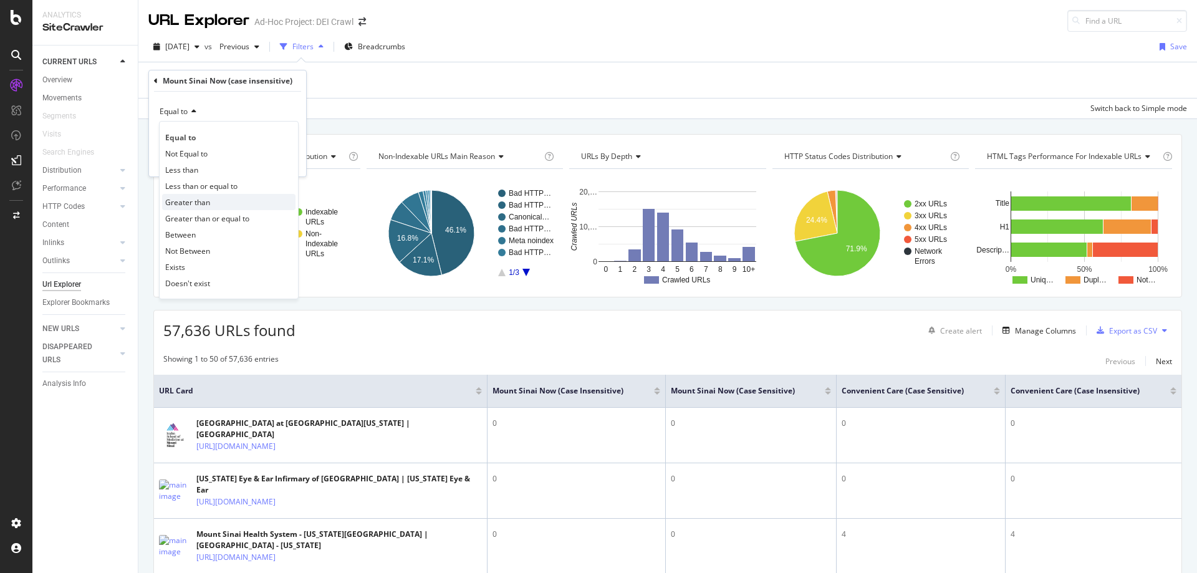
click at [215, 205] on div "Greater than" at bounding box center [228, 202] width 133 height 16
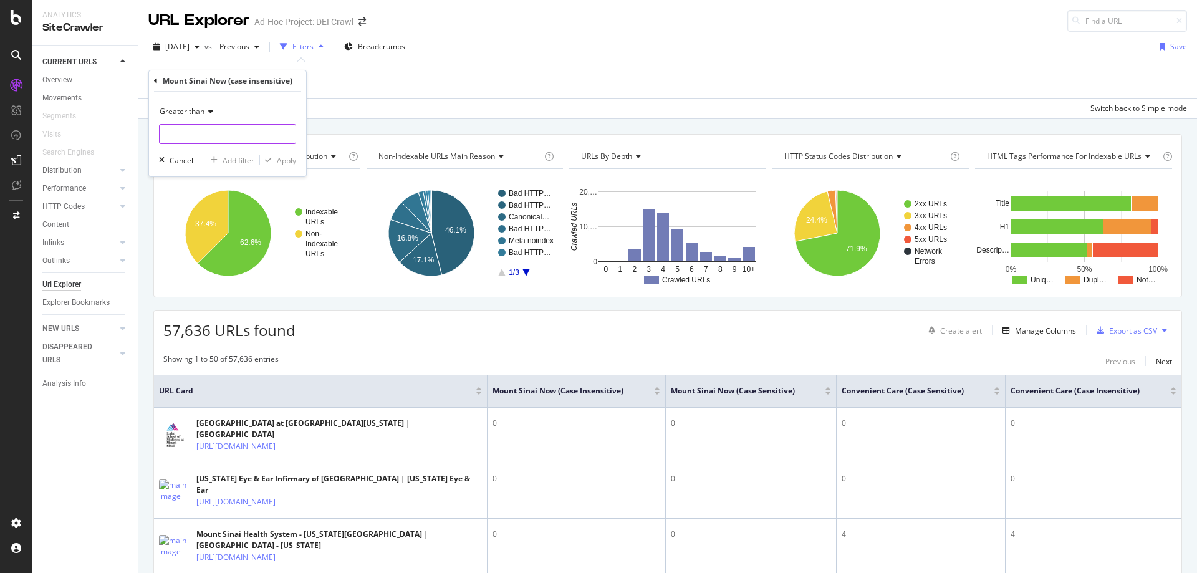
click at [225, 133] on input "number" at bounding box center [227, 134] width 137 height 20
type input "0"
click at [235, 158] on div "Add filter" at bounding box center [239, 160] width 32 height 11
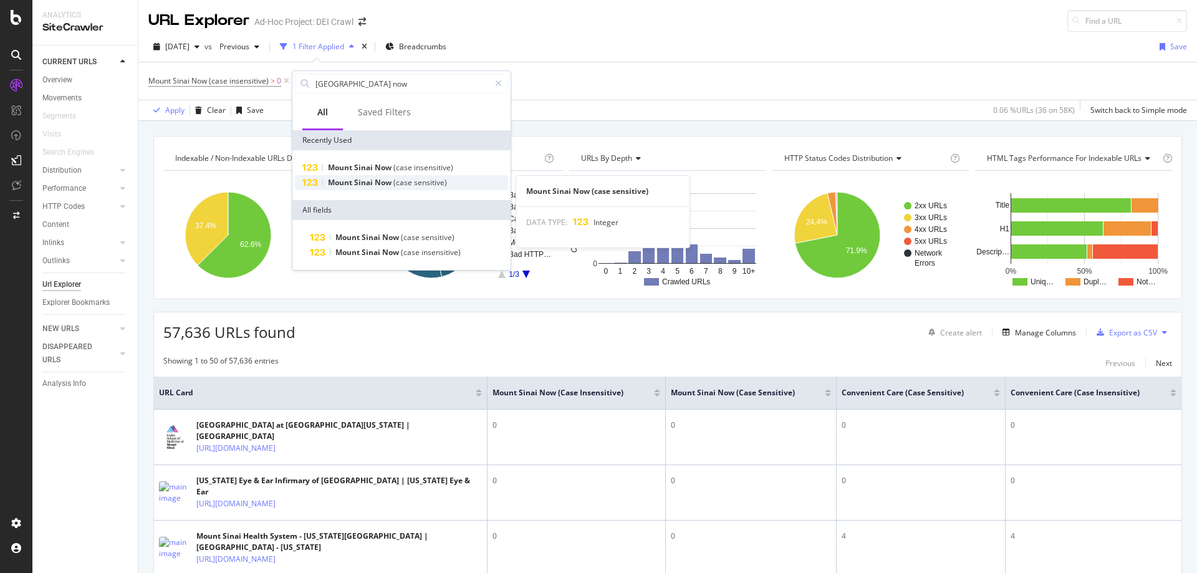
click at [384, 183] on span "Now" at bounding box center [384, 182] width 19 height 11
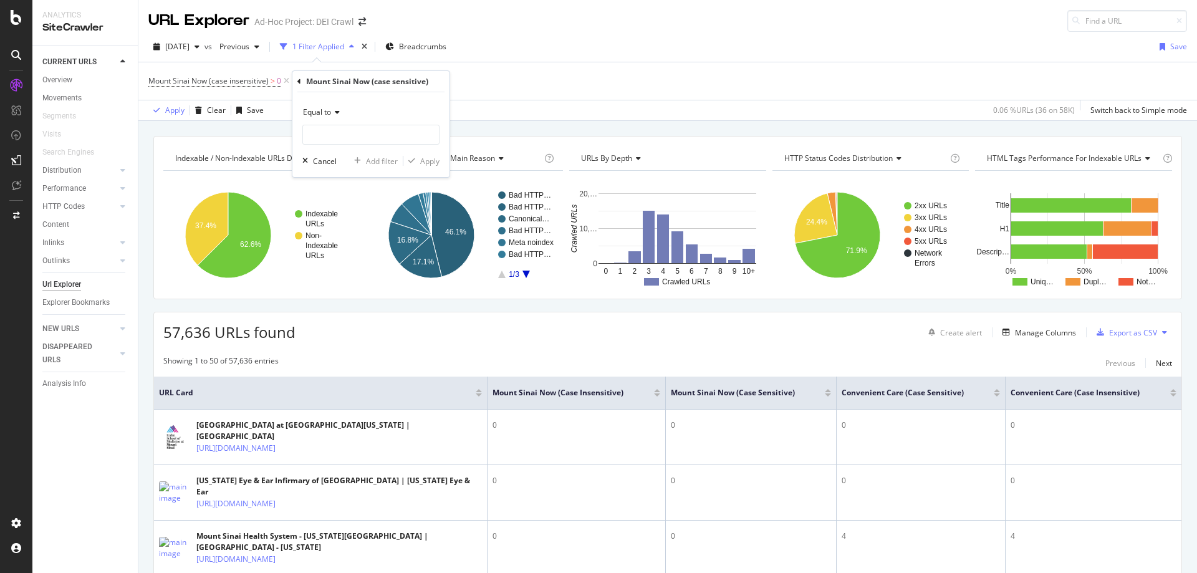
click at [332, 109] on icon at bounding box center [335, 112] width 9 height 7
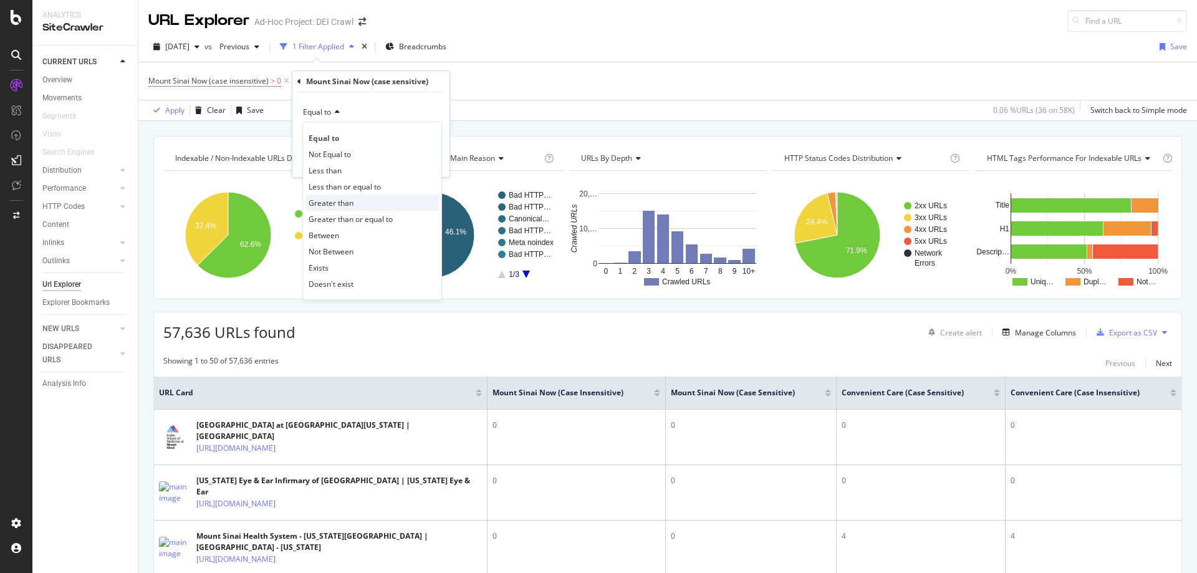
click at [334, 203] on span "Greater than" at bounding box center [331, 203] width 45 height 11
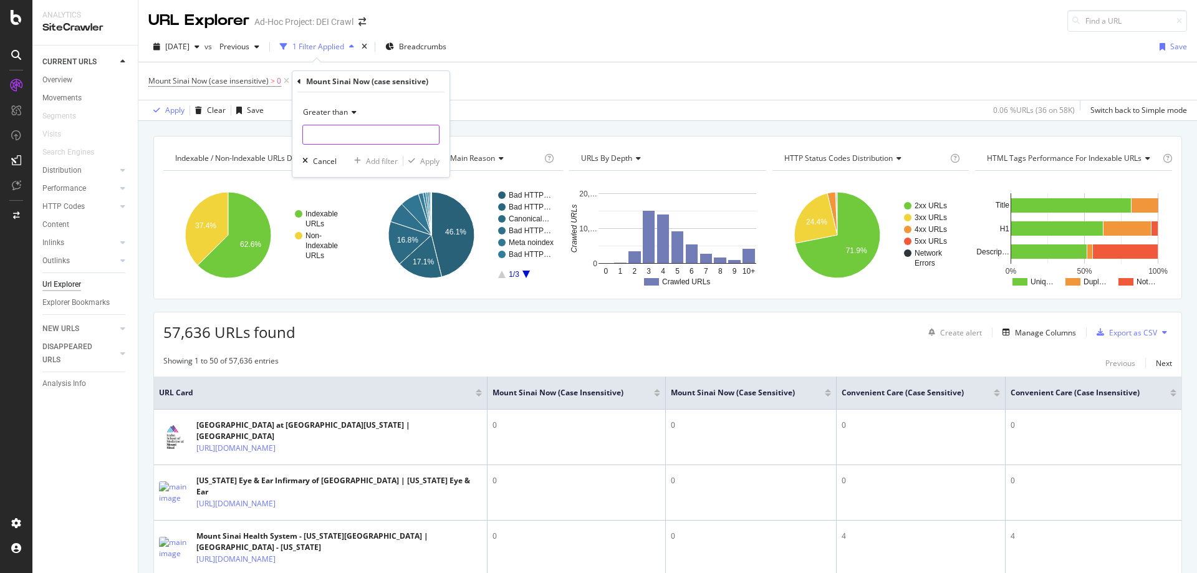
click at [365, 134] on input "number" at bounding box center [370, 135] width 137 height 20
type input "0"
click at [375, 163] on div "Add filter" at bounding box center [382, 161] width 32 height 11
click at [301, 82] on div "and" at bounding box center [300, 80] width 13 height 11
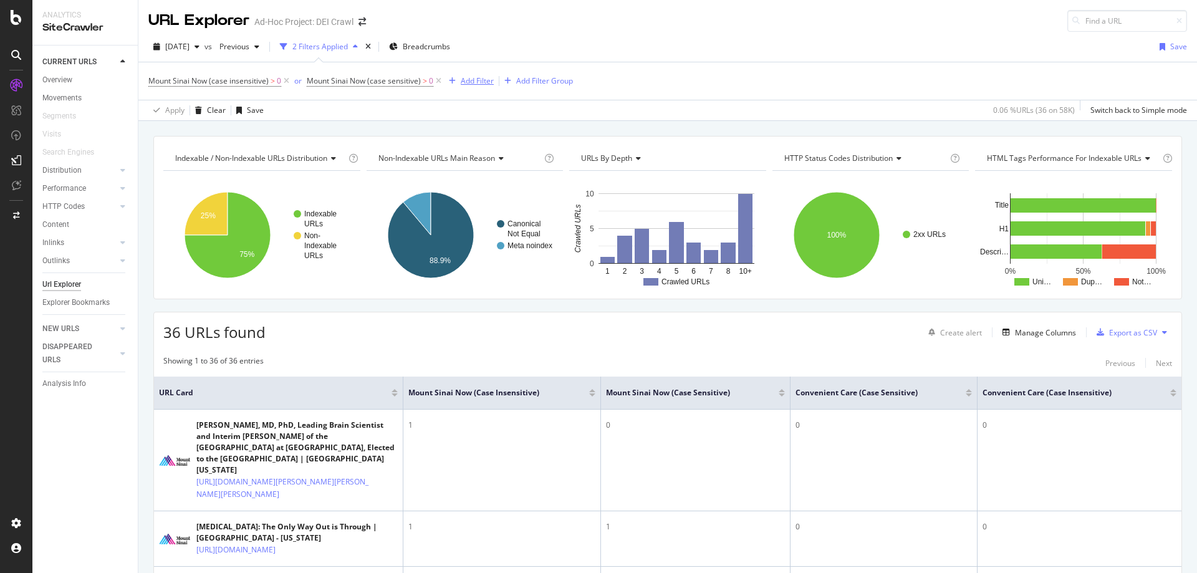
click at [465, 82] on div "Add Filter" at bounding box center [477, 80] width 33 height 11
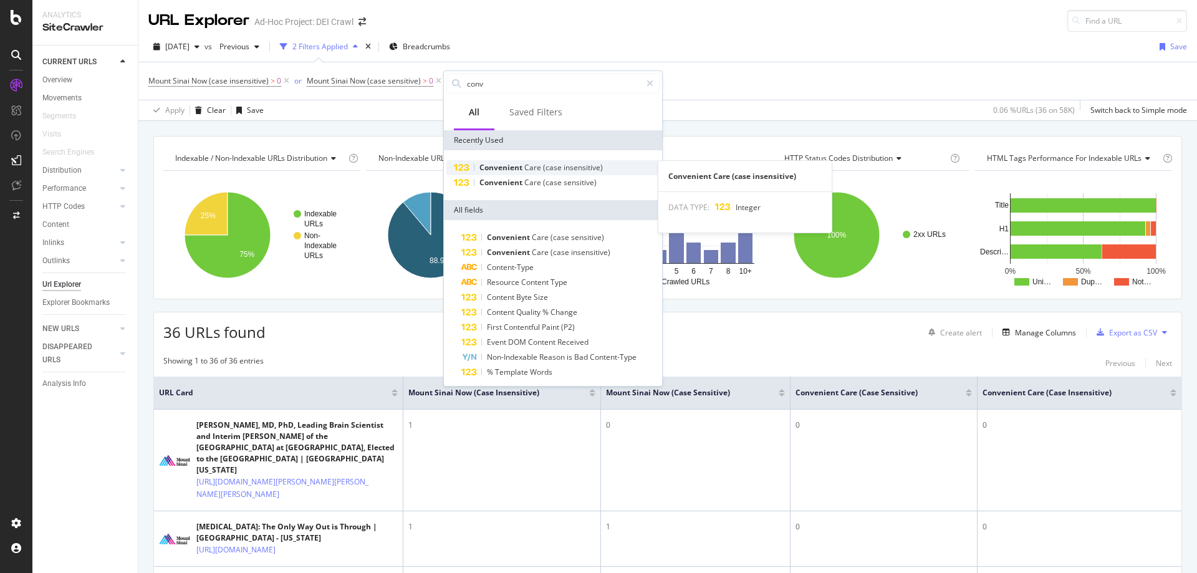
type input "conv"
click at [540, 168] on span "Care" at bounding box center [534, 167] width 19 height 11
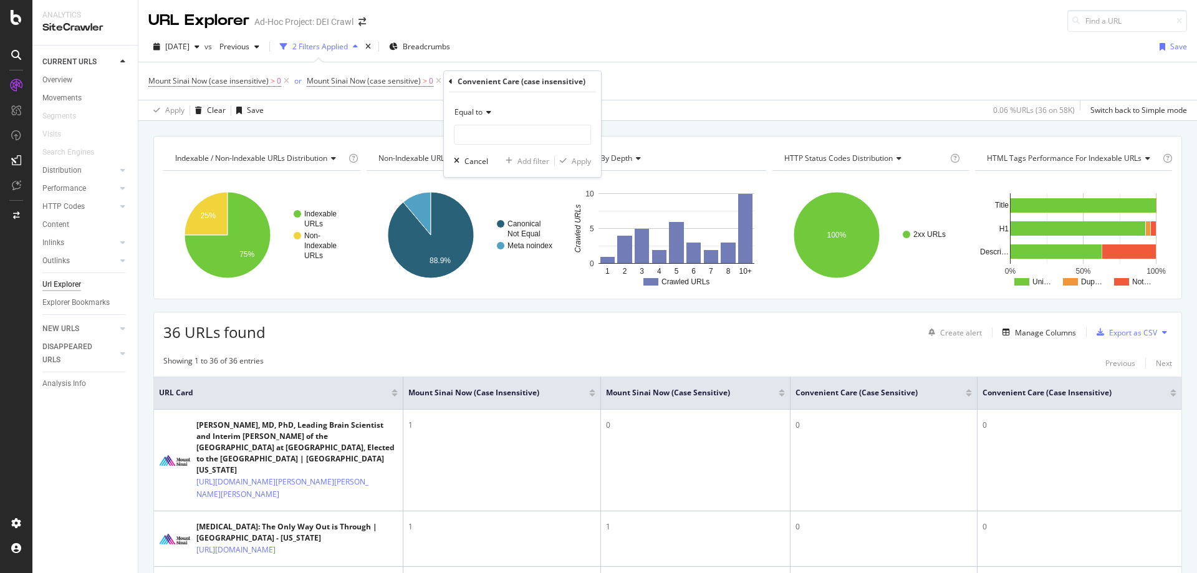
click at [484, 117] on div "Equal to" at bounding box center [522, 112] width 137 height 20
click at [503, 203] on span "Greater than" at bounding box center [482, 203] width 45 height 11
click at [504, 135] on input "number" at bounding box center [522, 135] width 137 height 20
type input "0"
click at [536, 163] on div "Add filter" at bounding box center [534, 161] width 32 height 11
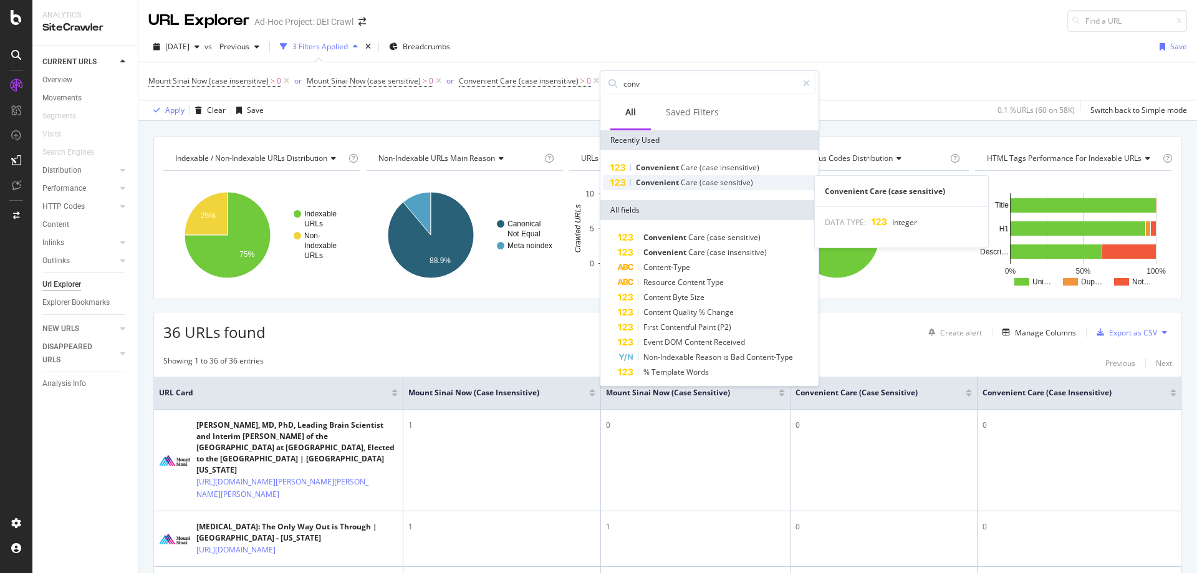
click at [661, 182] on span "Convenient" at bounding box center [658, 182] width 45 height 11
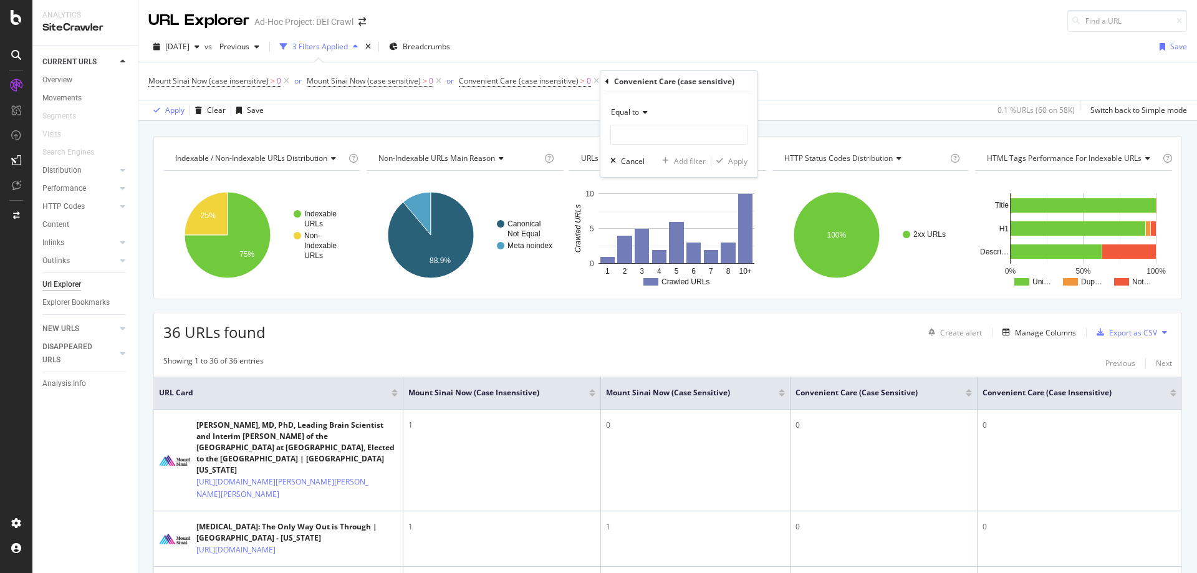
click at [626, 114] on span "Equal to" at bounding box center [625, 112] width 28 height 11
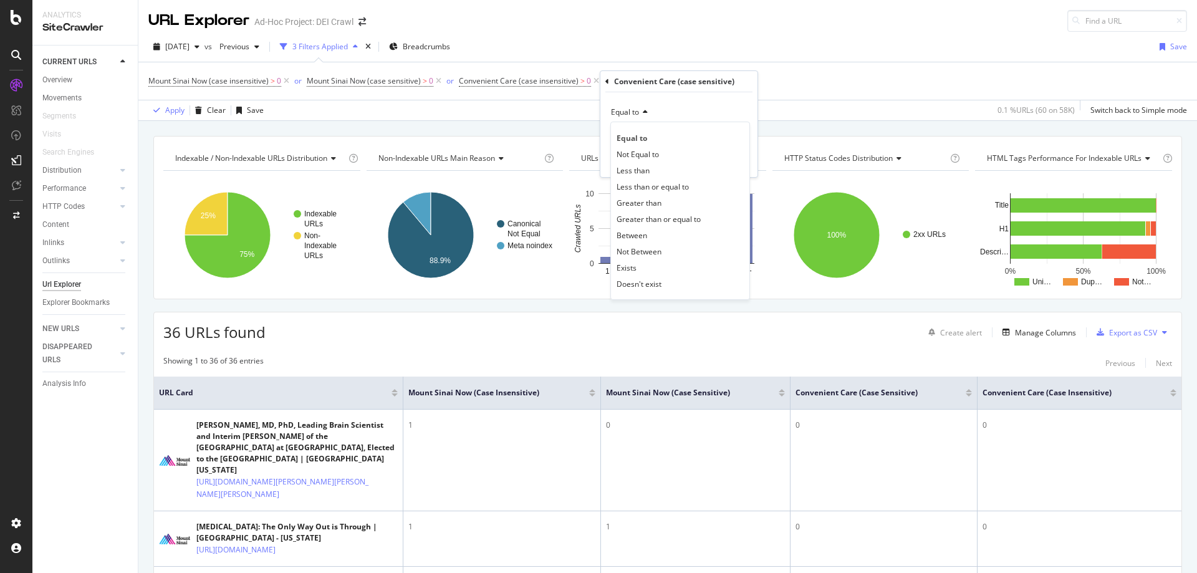
drag, startPoint x: 657, startPoint y: 201, endPoint x: 658, endPoint y: 167, distance: 33.7
click at [659, 195] on div "Greater than" at bounding box center [680, 203] width 133 height 16
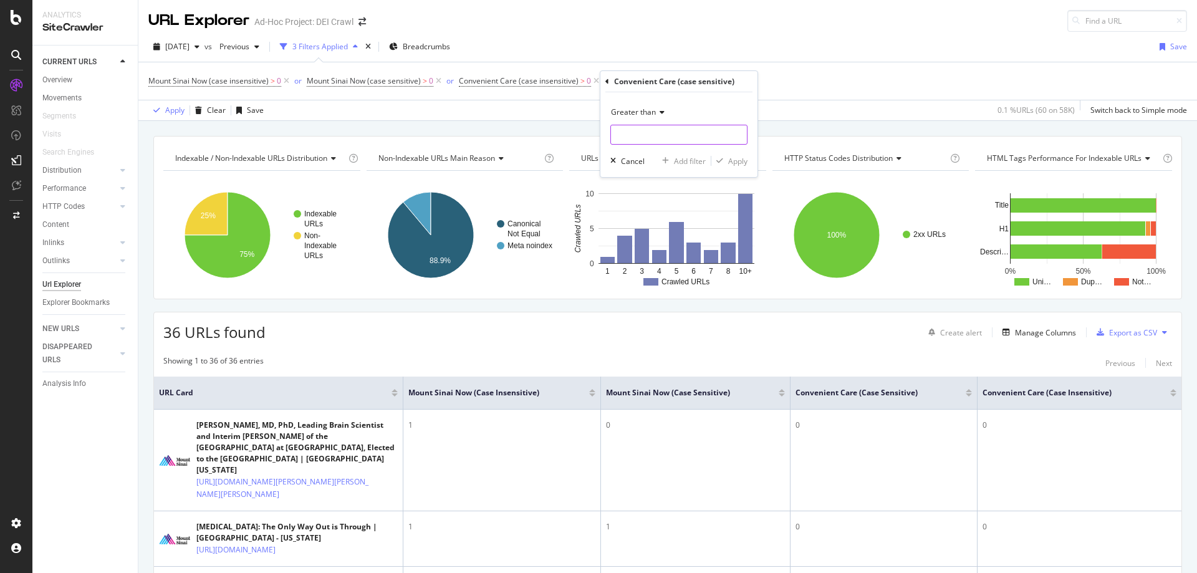
click at [651, 133] on input "number" at bounding box center [679, 135] width 137 height 20
type input "0"
click at [735, 158] on div "Apply" at bounding box center [737, 161] width 19 height 11
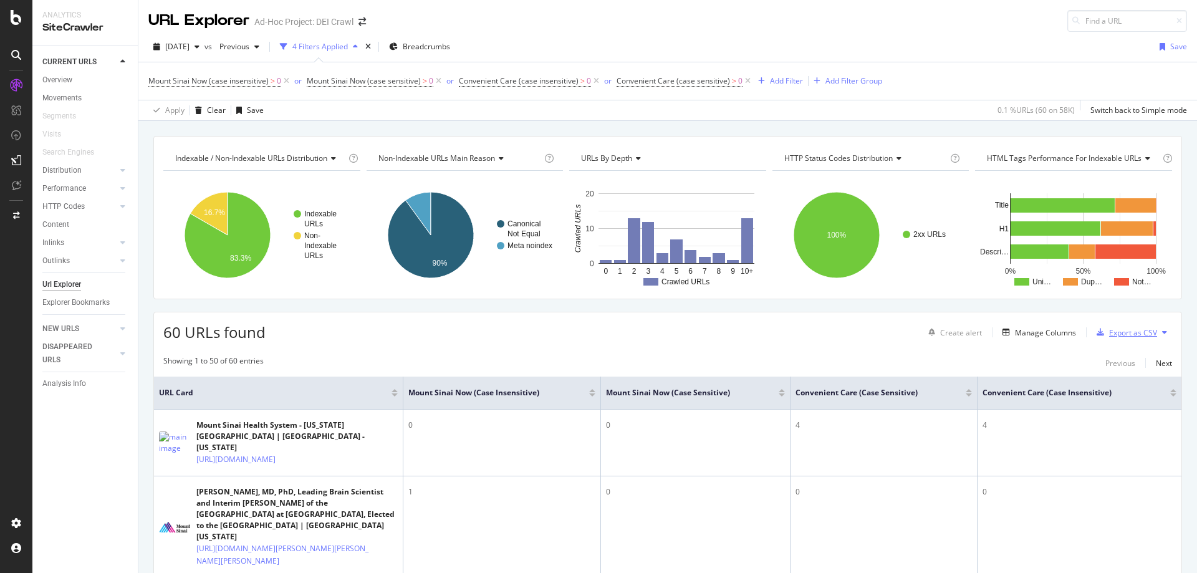
click at [1123, 332] on div "Export as CSV" at bounding box center [1134, 332] width 48 height 11
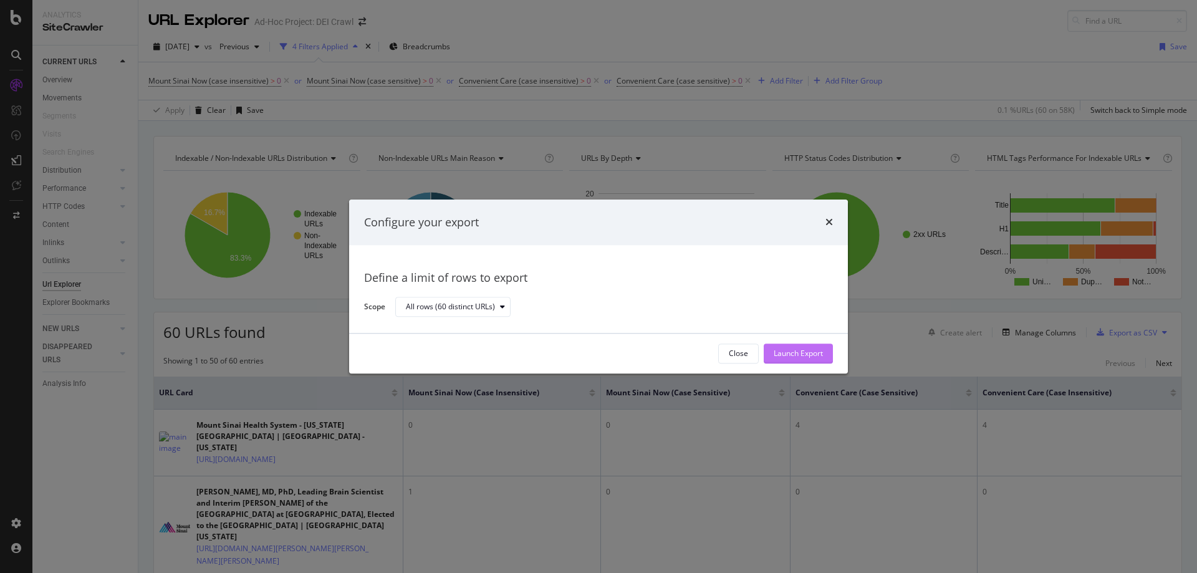
click at [795, 354] on div "Launch Export" at bounding box center [798, 354] width 49 height 11
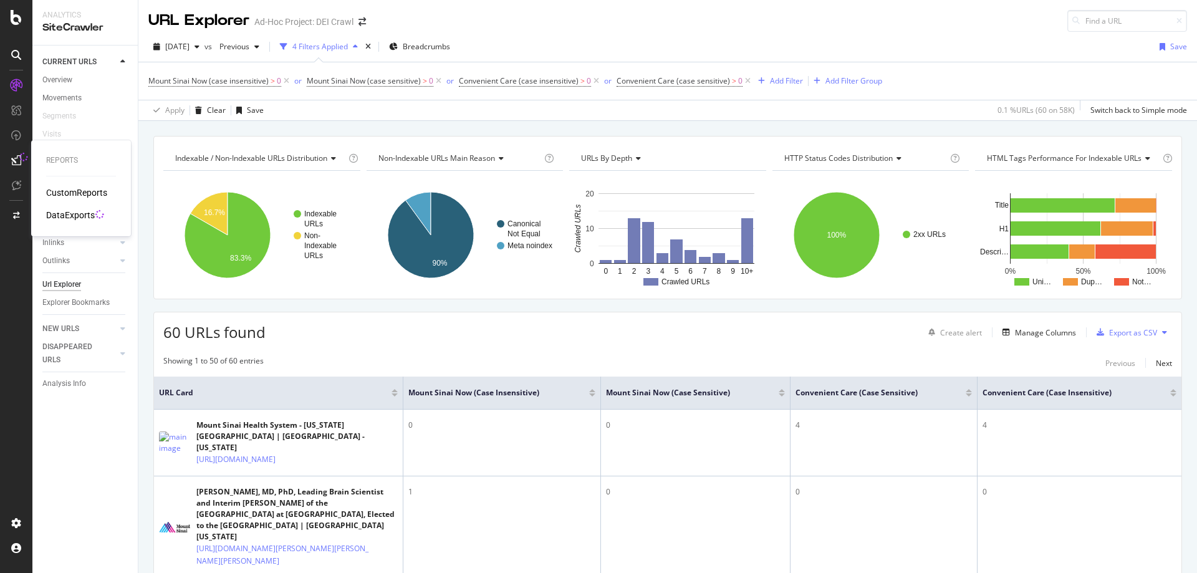
click at [70, 217] on div "DataExports" at bounding box center [70, 215] width 49 height 12
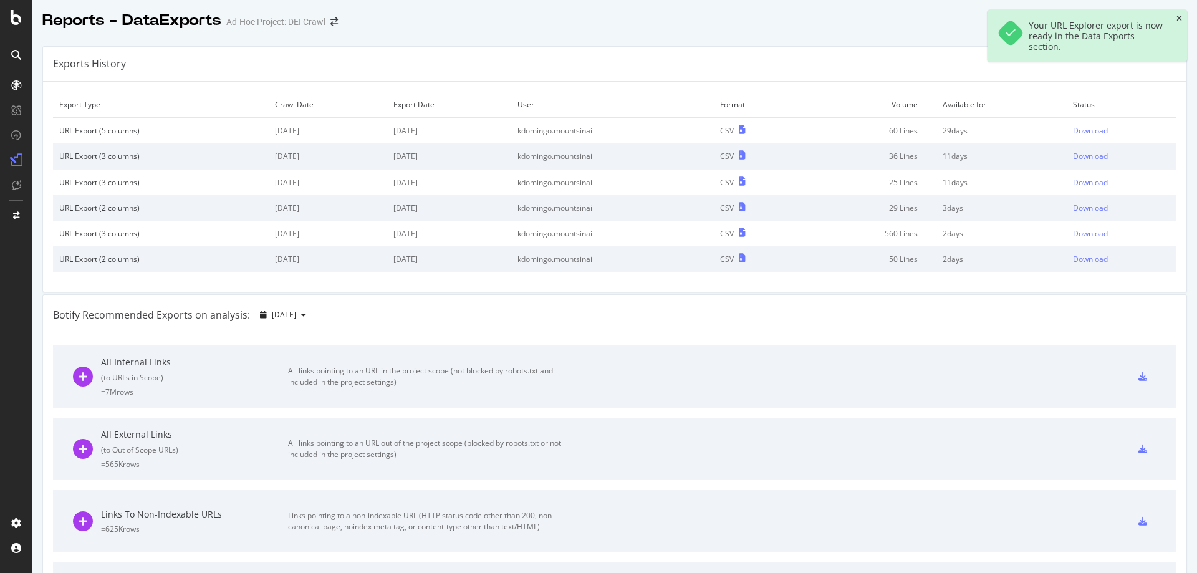
click at [1180, 21] on icon "close toast" at bounding box center [1180, 18] width 6 height 7
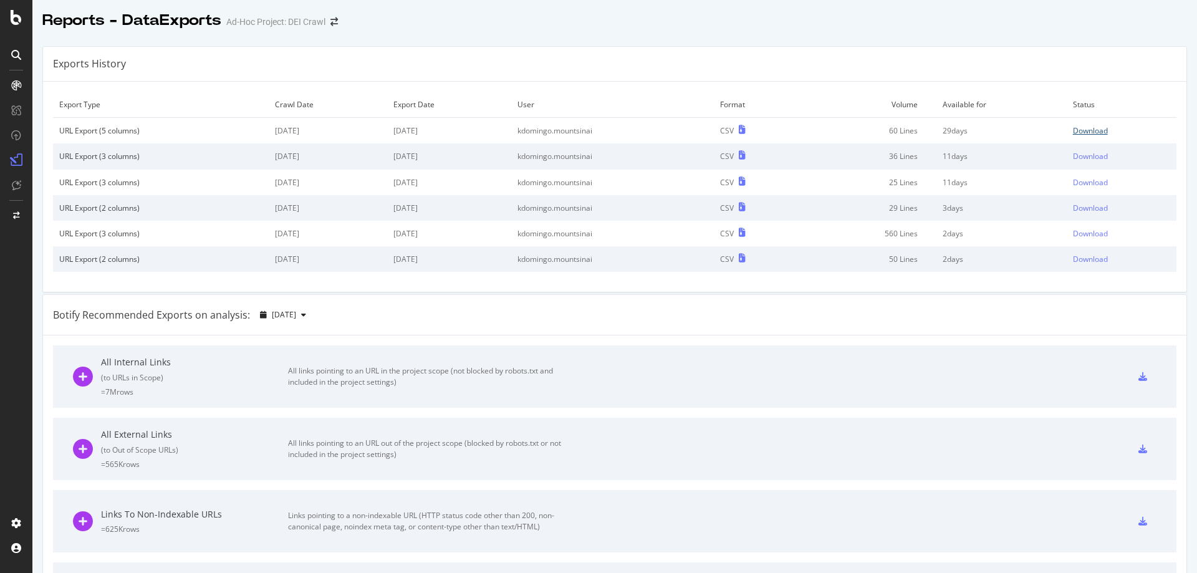
click at [1079, 131] on div "Download" at bounding box center [1090, 130] width 35 height 11
